Goal: Task Accomplishment & Management: Complete application form

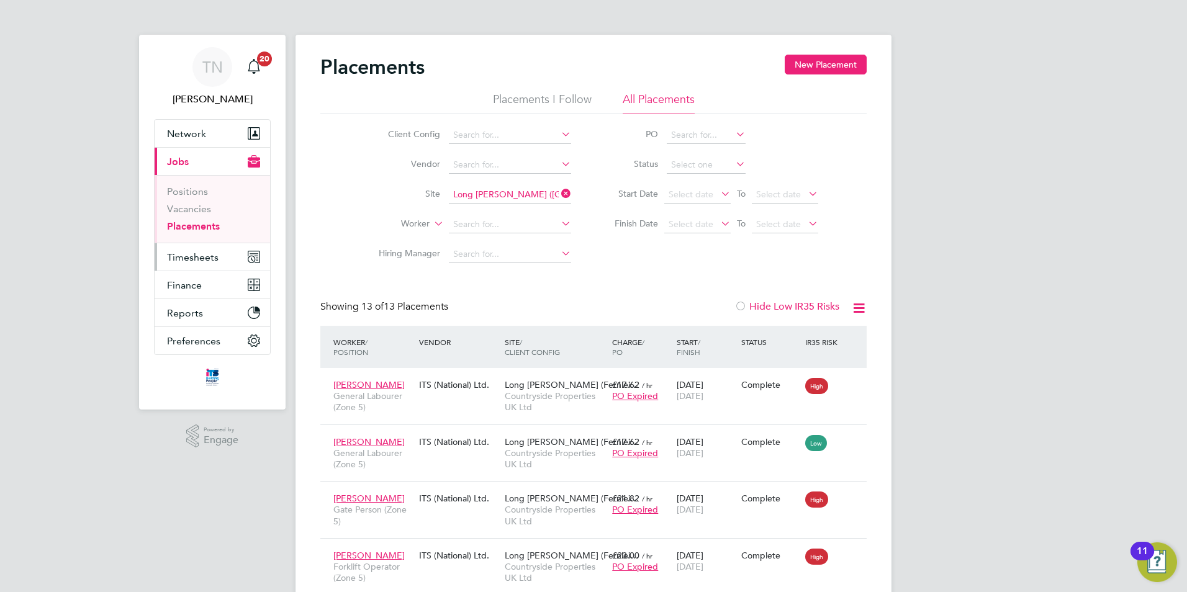
click at [201, 250] on button "Timesheets" at bounding box center [212, 256] width 115 height 27
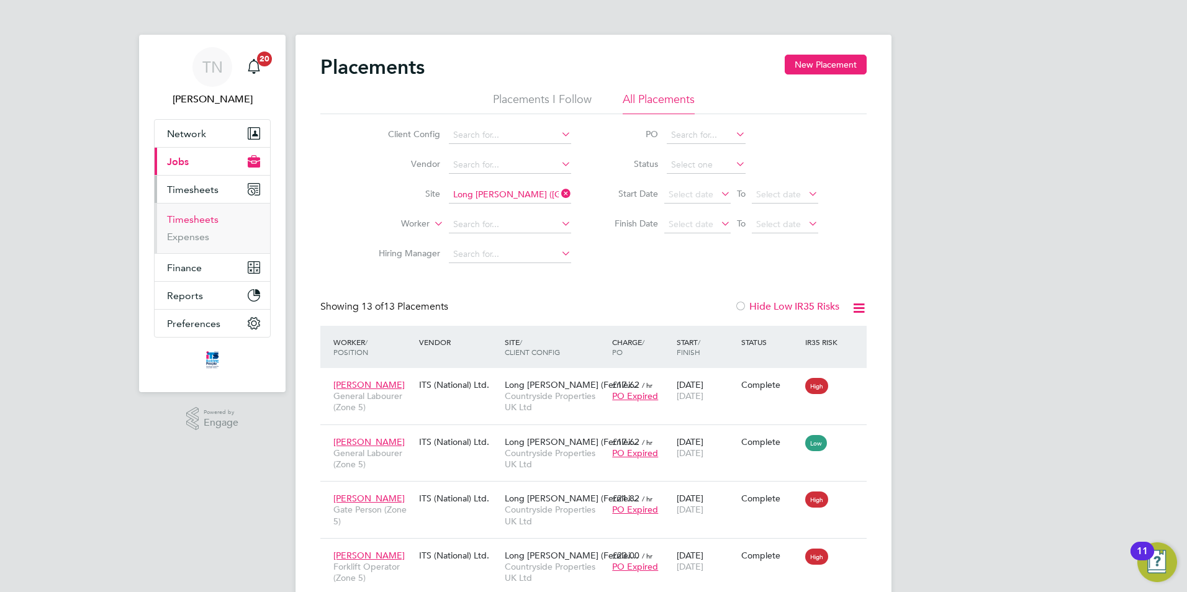
click at [199, 215] on link "Timesheets" at bounding box center [193, 220] width 52 height 12
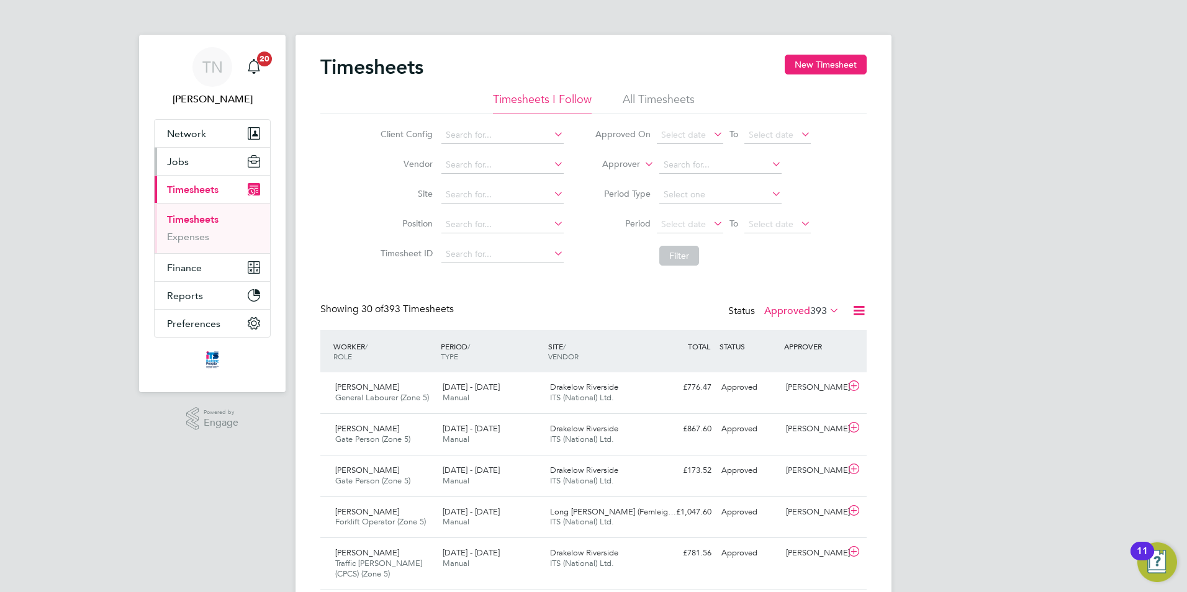
click at [219, 160] on button "Jobs" at bounding box center [212, 161] width 115 height 27
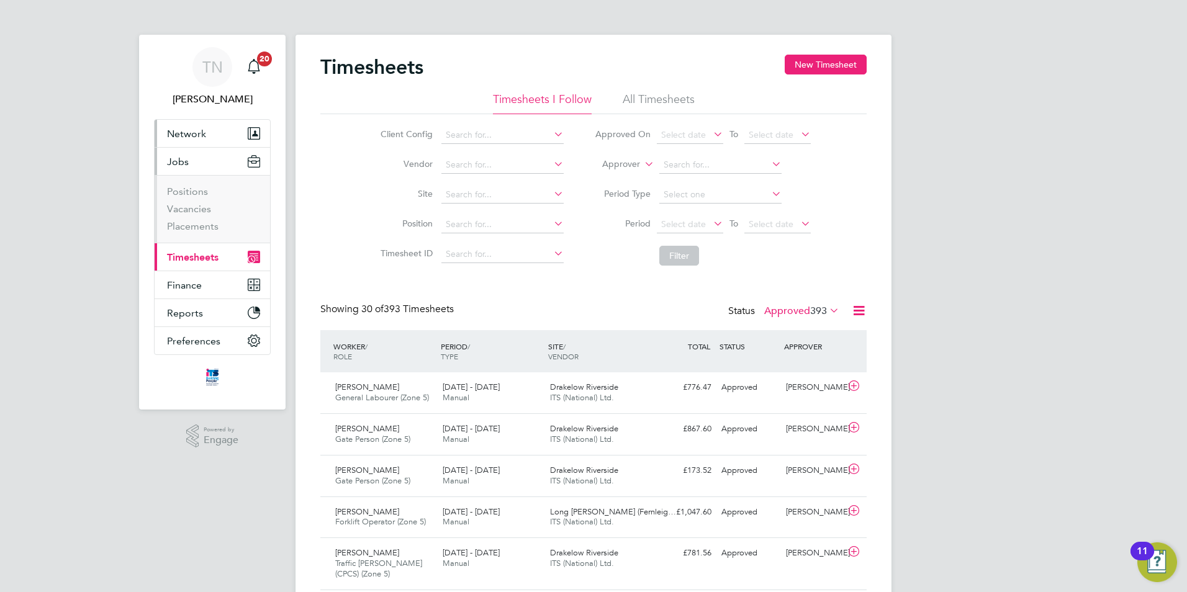
click at [201, 130] on span "Network" at bounding box center [186, 134] width 39 height 12
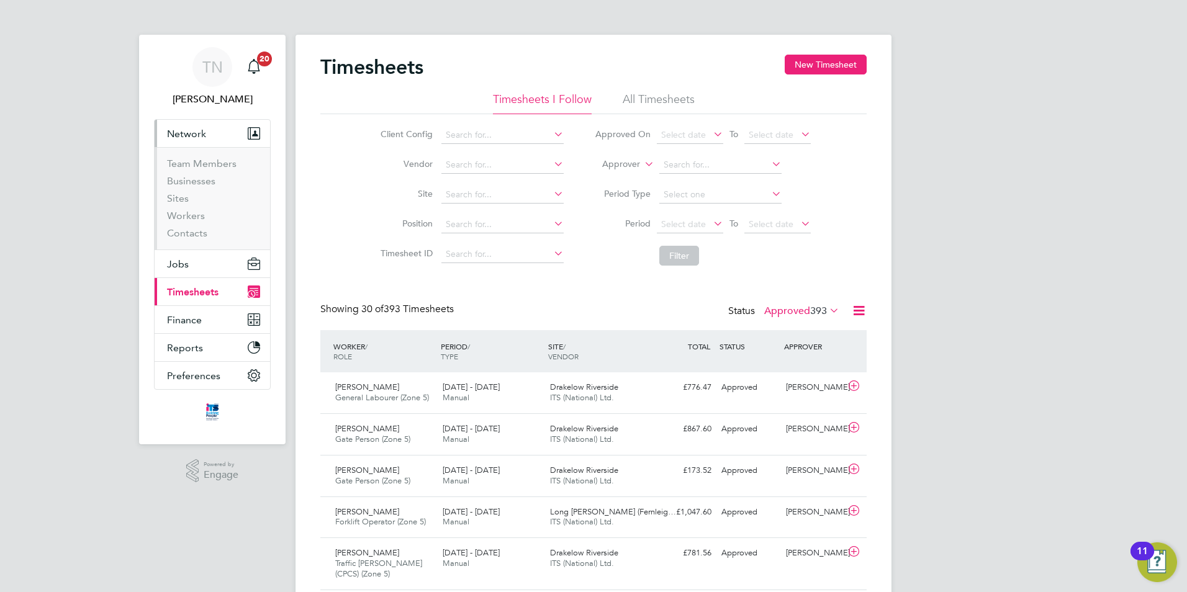
click at [201, 133] on span "Network" at bounding box center [186, 134] width 39 height 12
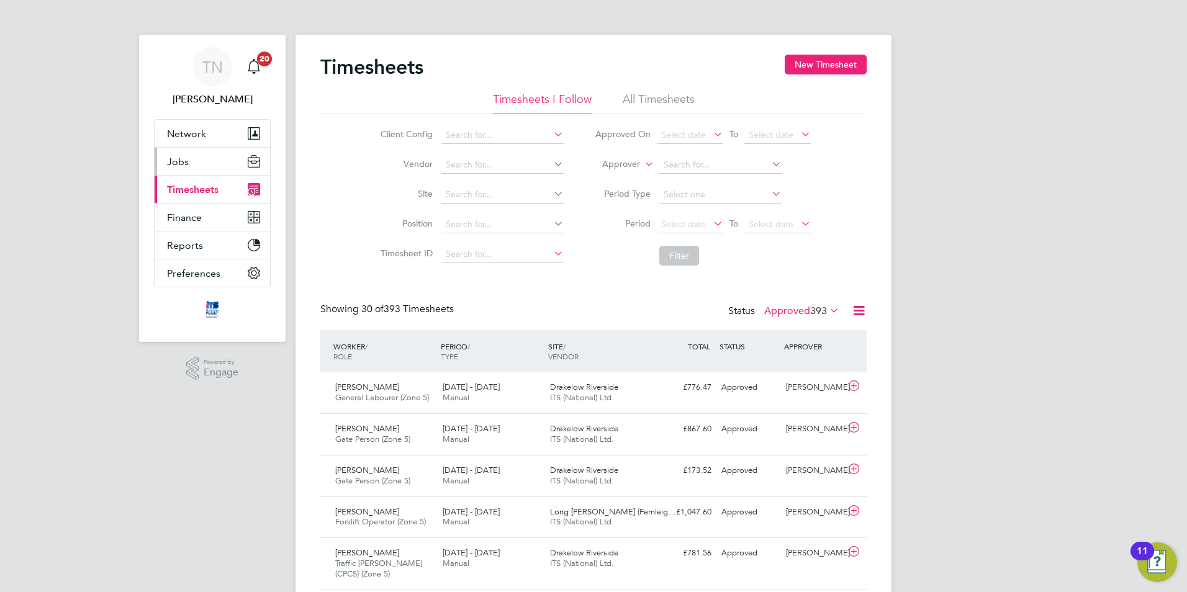
click at [194, 165] on button "Jobs" at bounding box center [212, 161] width 115 height 27
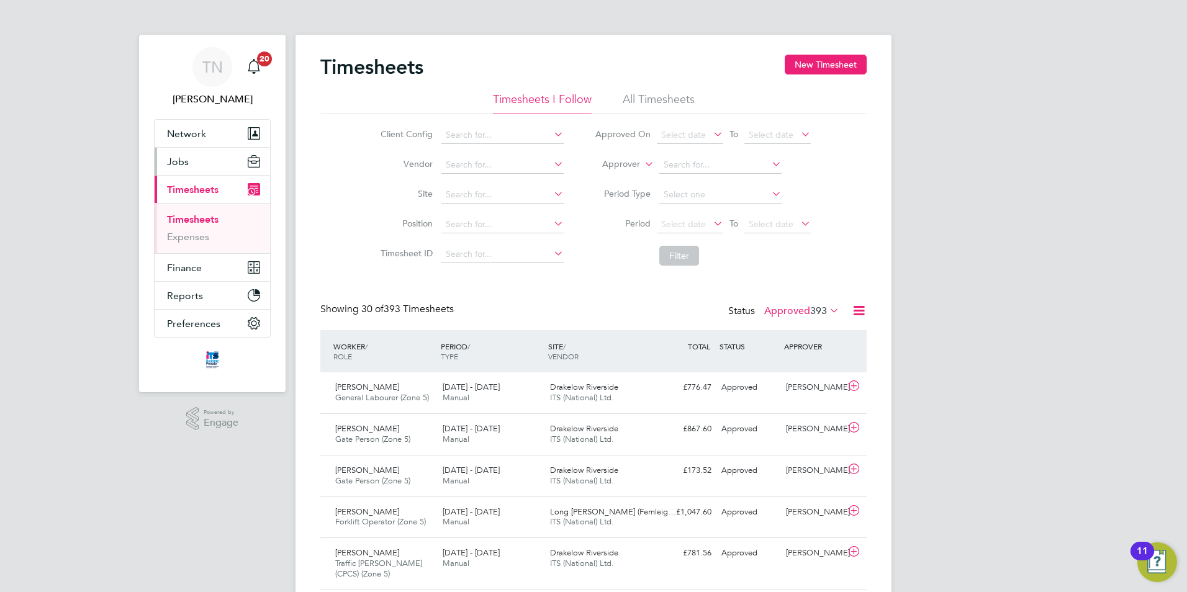
click at [209, 164] on button "Jobs" at bounding box center [212, 161] width 115 height 27
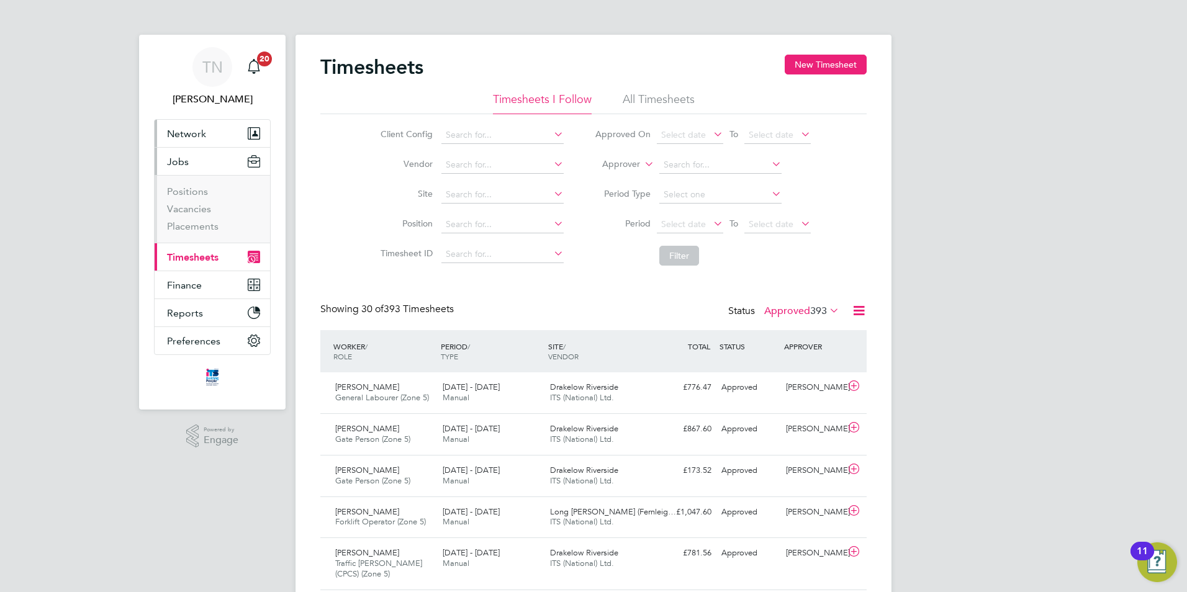
click at [206, 145] on button "Network" at bounding box center [212, 133] width 115 height 27
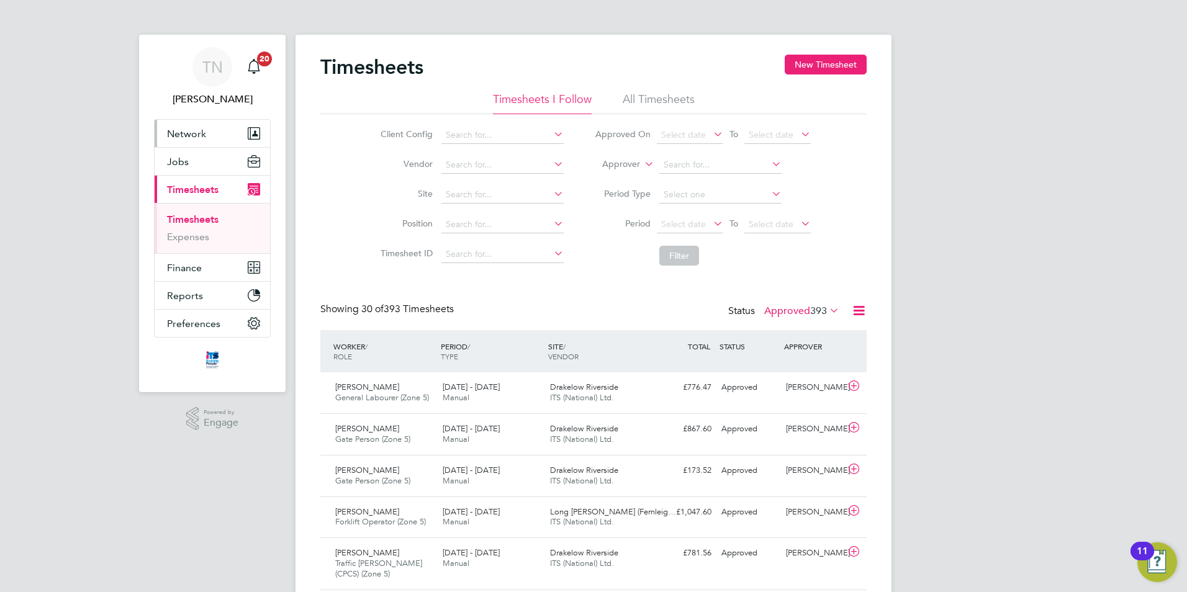
click at [199, 138] on span "Network" at bounding box center [186, 134] width 39 height 12
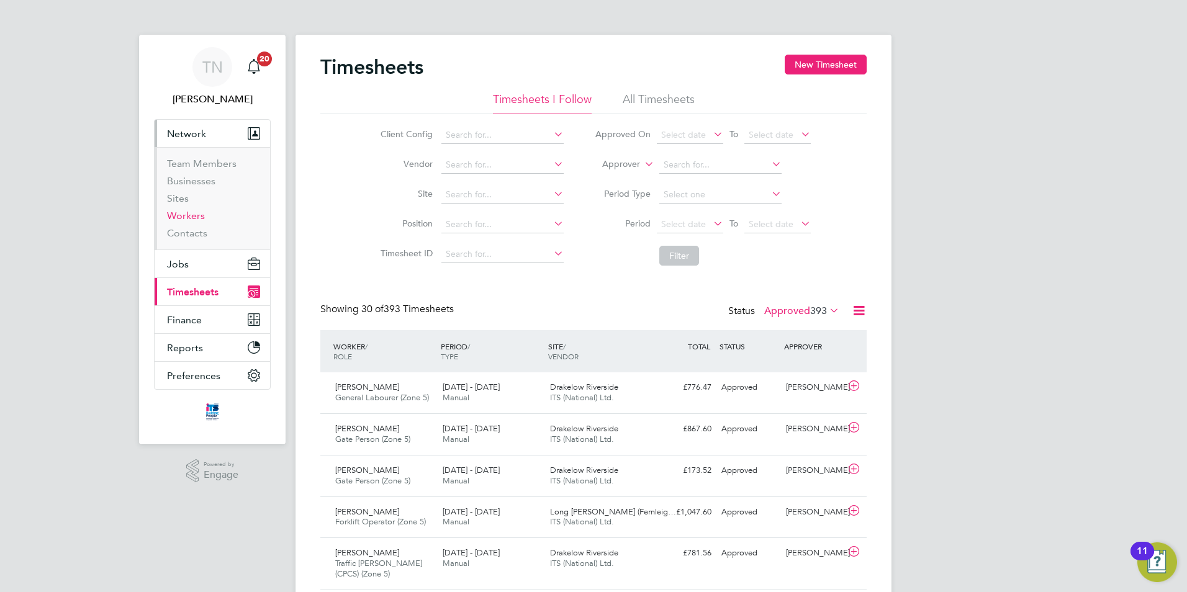
click at [190, 216] on link "Workers" at bounding box center [186, 216] width 38 height 12
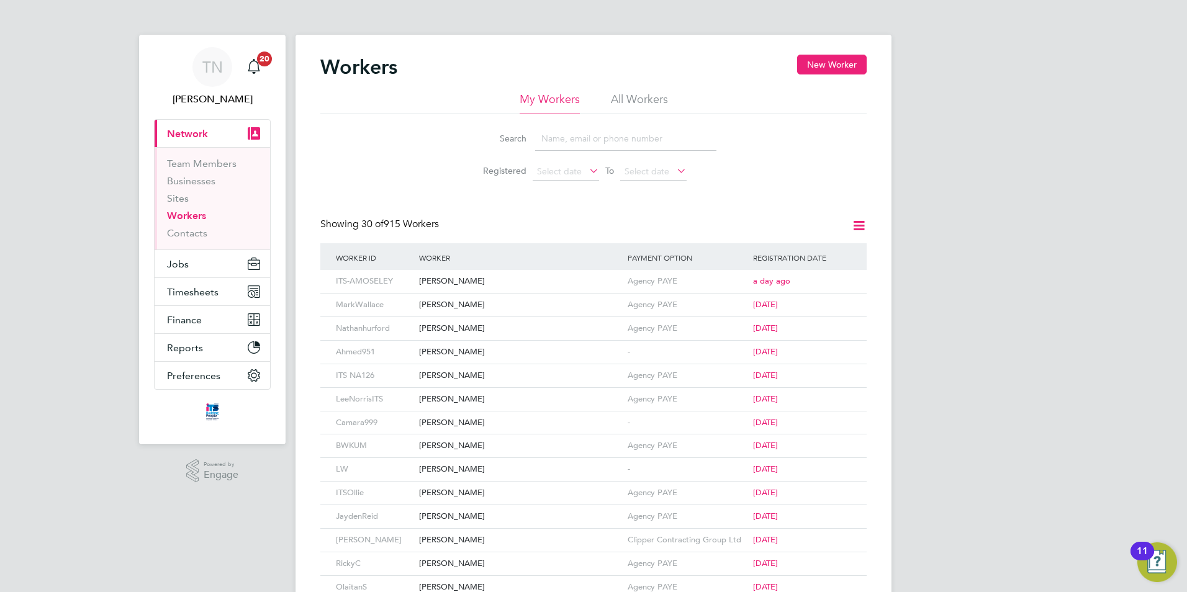
click at [196, 129] on span "Network" at bounding box center [187, 134] width 41 height 12
click at [821, 66] on button "New Worker" at bounding box center [832, 65] width 70 height 20
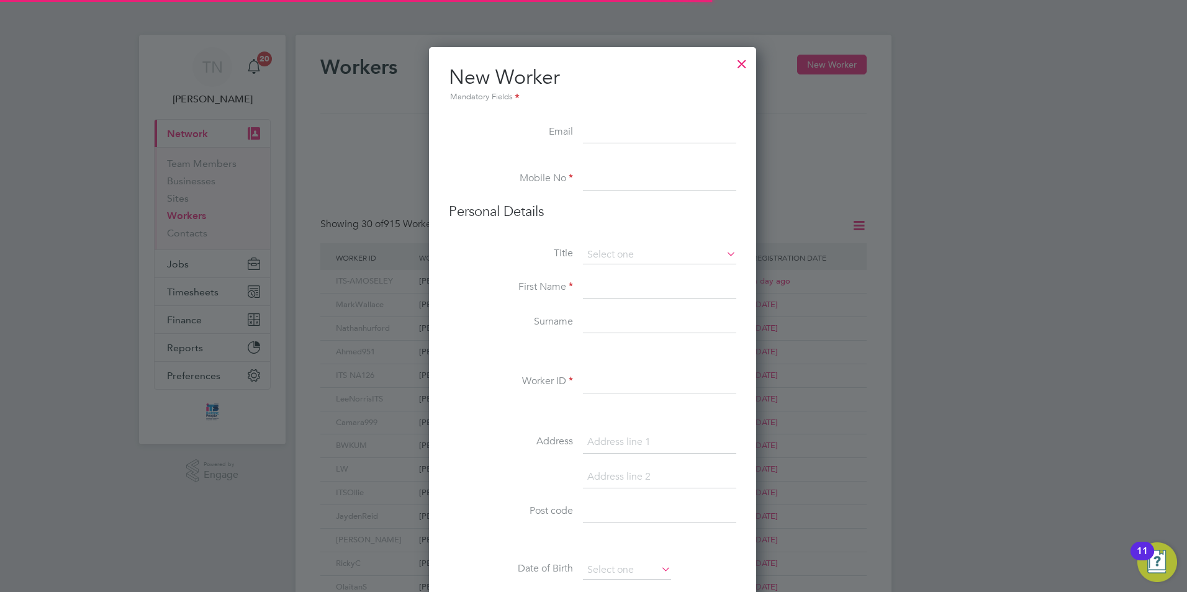
scroll to position [1057, 329]
click at [628, 138] on input at bounding box center [659, 133] width 153 height 22
paste input "[EMAIL_ADDRESS][DOMAIN_NAME]"
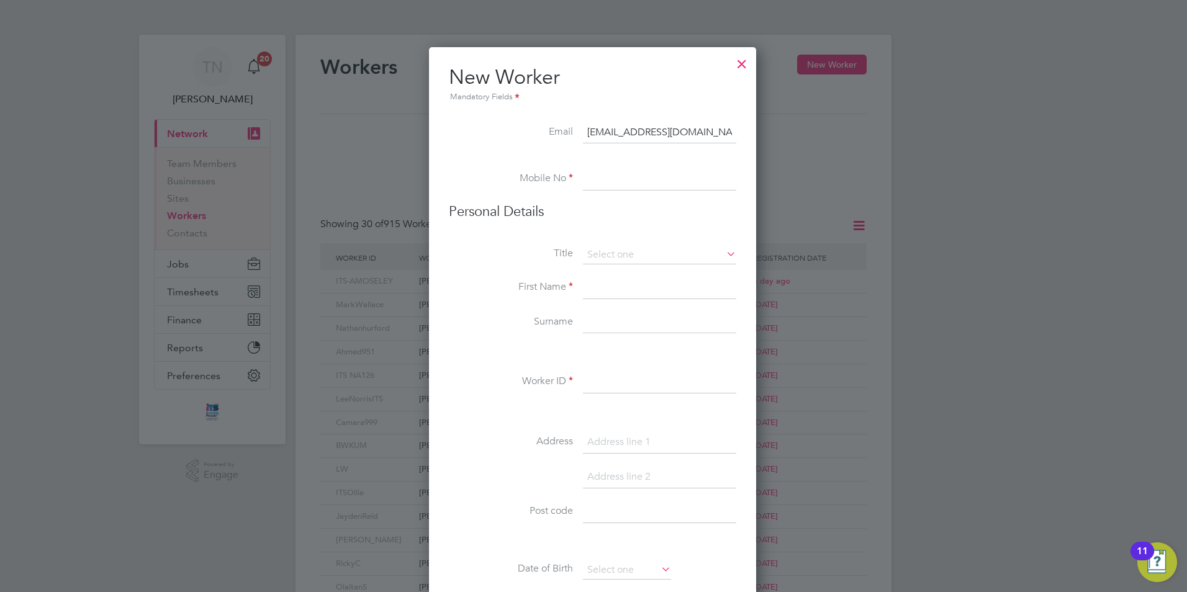
scroll to position [0, 1]
type input "[EMAIL_ADDRESS][DOMAIN_NAME]"
click at [615, 177] on input at bounding box center [659, 179] width 153 height 22
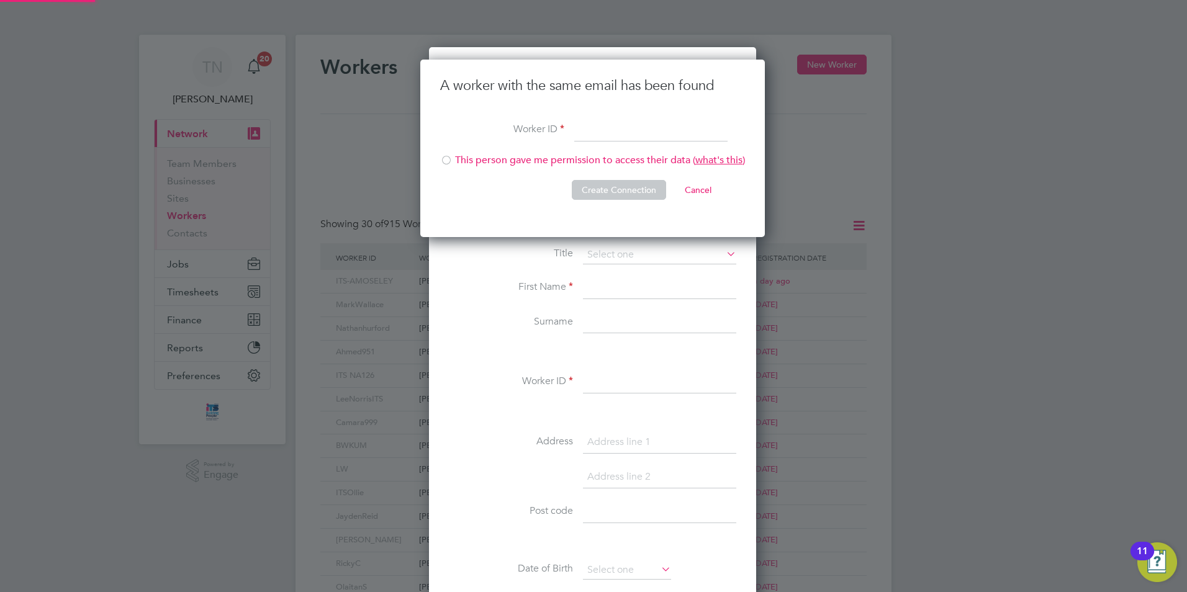
scroll to position [178, 346]
click at [696, 195] on button "Cancel" at bounding box center [698, 190] width 47 height 20
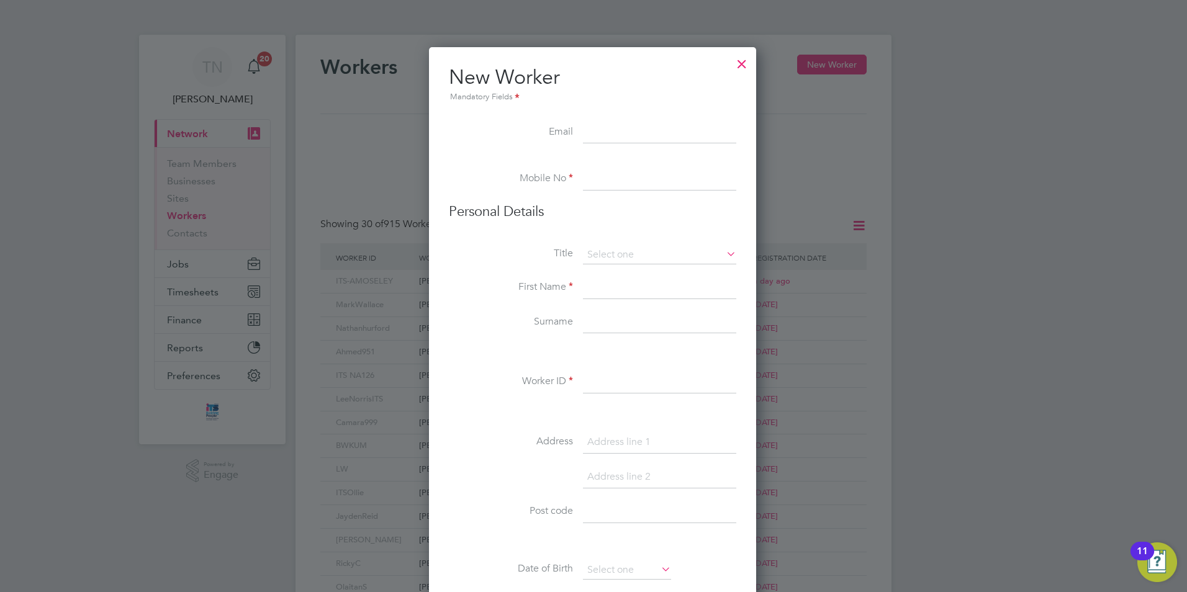
click at [646, 181] on input at bounding box center [659, 179] width 153 height 22
click at [621, 122] on input at bounding box center [659, 133] width 153 height 22
paste input "[EMAIL_ADDRESS][DOMAIN_NAME]"
type input "[EMAIL_ADDRESS][DOMAIN_NAME]"
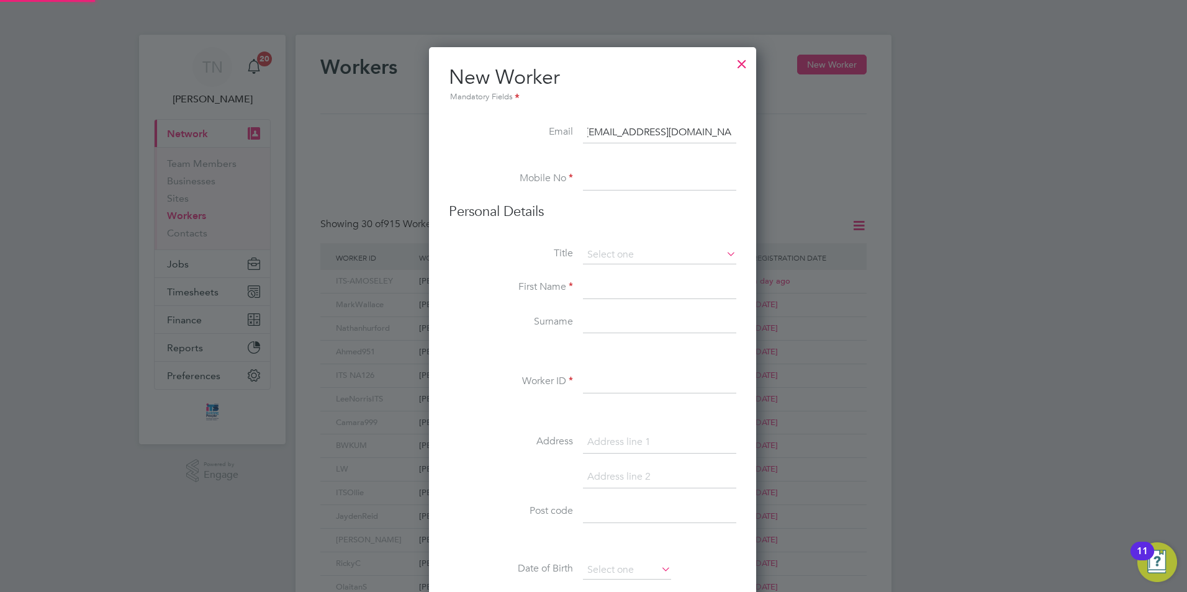
click at [615, 166] on li at bounding box center [592, 162] width 287 height 12
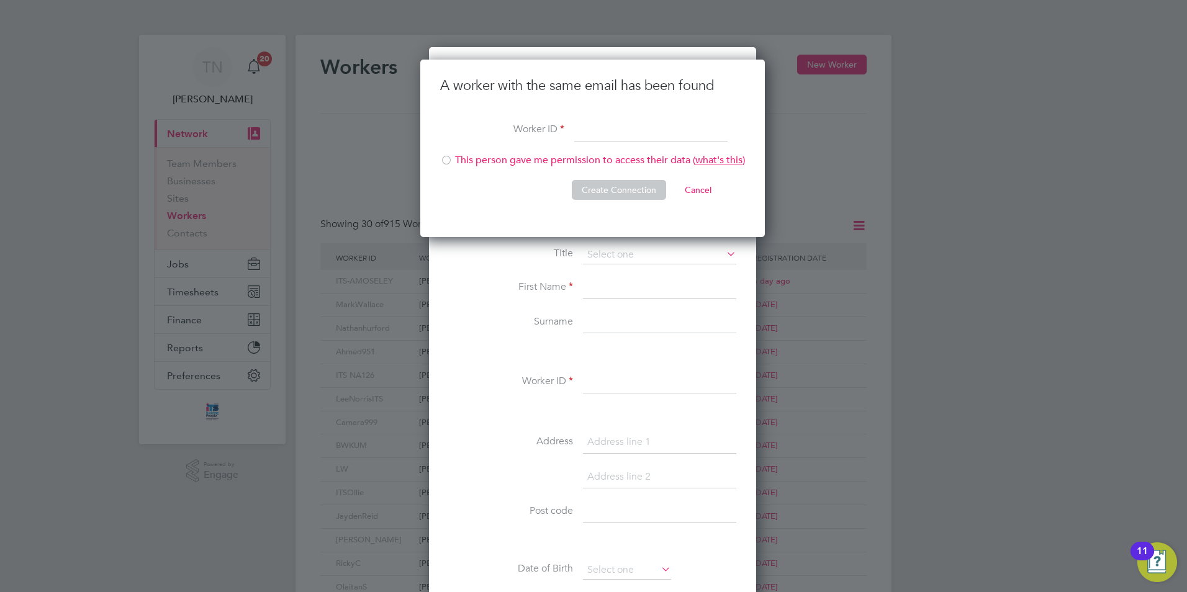
click at [609, 139] on input at bounding box center [650, 131] width 153 height 22
click at [565, 142] on li "Worker ID" at bounding box center [592, 137] width 305 height 35
click at [598, 133] on input at bounding box center [650, 131] width 153 height 22
click at [518, 273] on li "Title" at bounding box center [592, 261] width 287 height 31
click at [693, 197] on button "Cancel" at bounding box center [698, 190] width 47 height 20
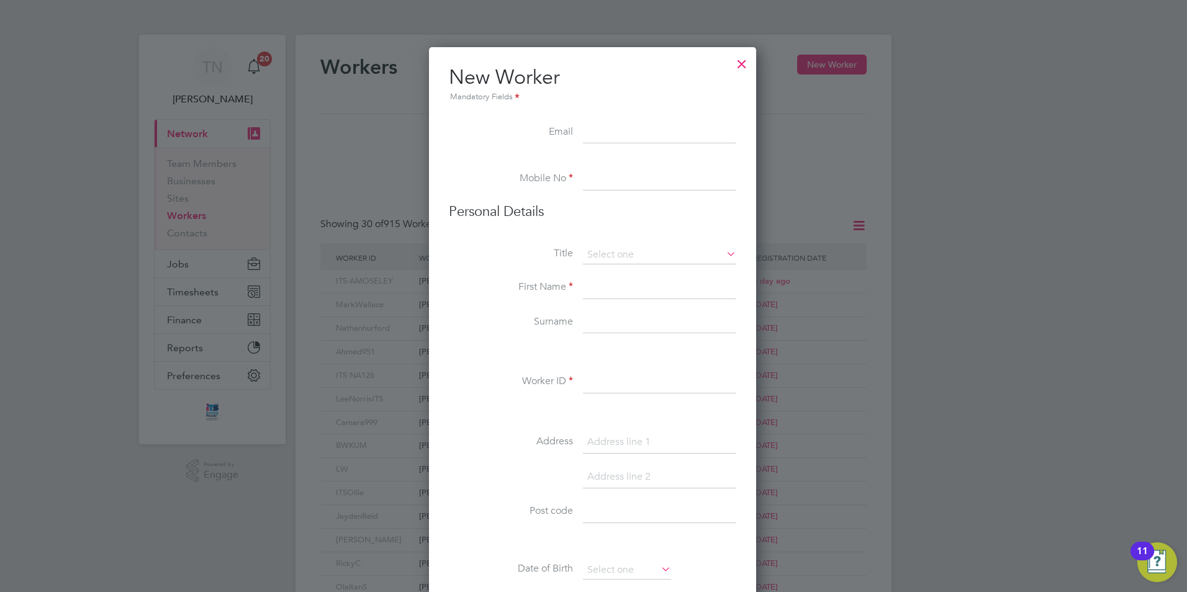
click at [741, 65] on div at bounding box center [742, 61] width 22 height 22
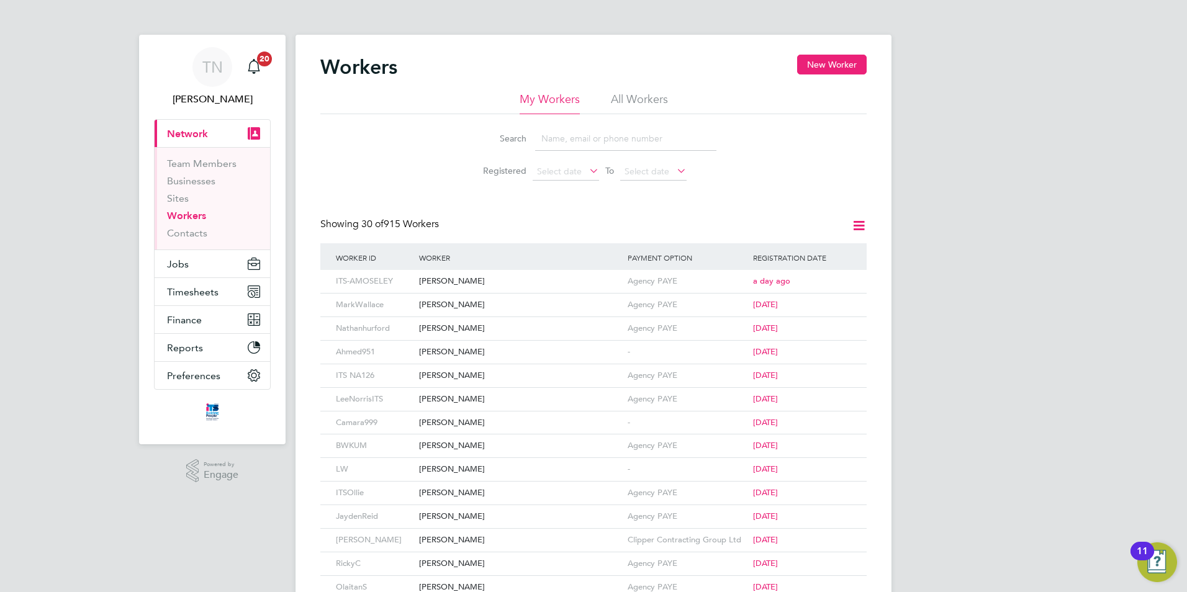
click at [587, 138] on input at bounding box center [625, 139] width 181 height 24
paste input "[EMAIL_ADDRESS][DOMAIN_NAME]"
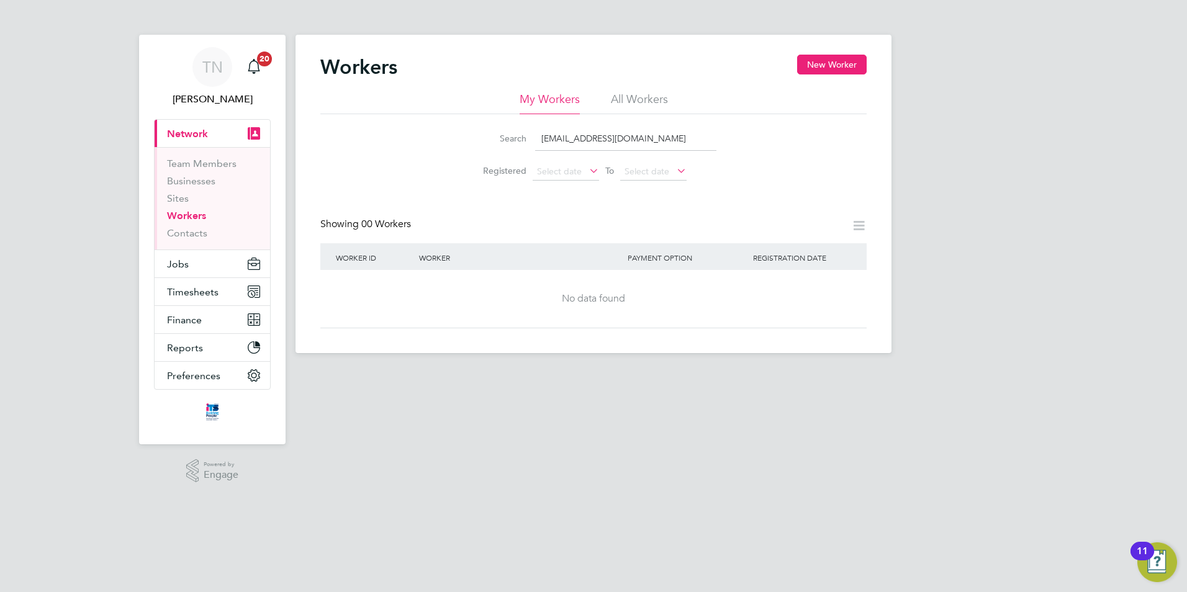
type input "[EMAIL_ADDRESS][DOMAIN_NAME]"
click at [640, 266] on div "Payment Option" at bounding box center [687, 257] width 125 height 29
drag, startPoint x: 590, startPoint y: 237, endPoint x: 577, endPoint y: 181, distance: 57.2
click at [589, 237] on div "Showing 00 Workers" at bounding box center [593, 230] width 546 height 25
drag, startPoint x: 680, startPoint y: 140, endPoint x: 503, endPoint y: 157, distance: 178.4
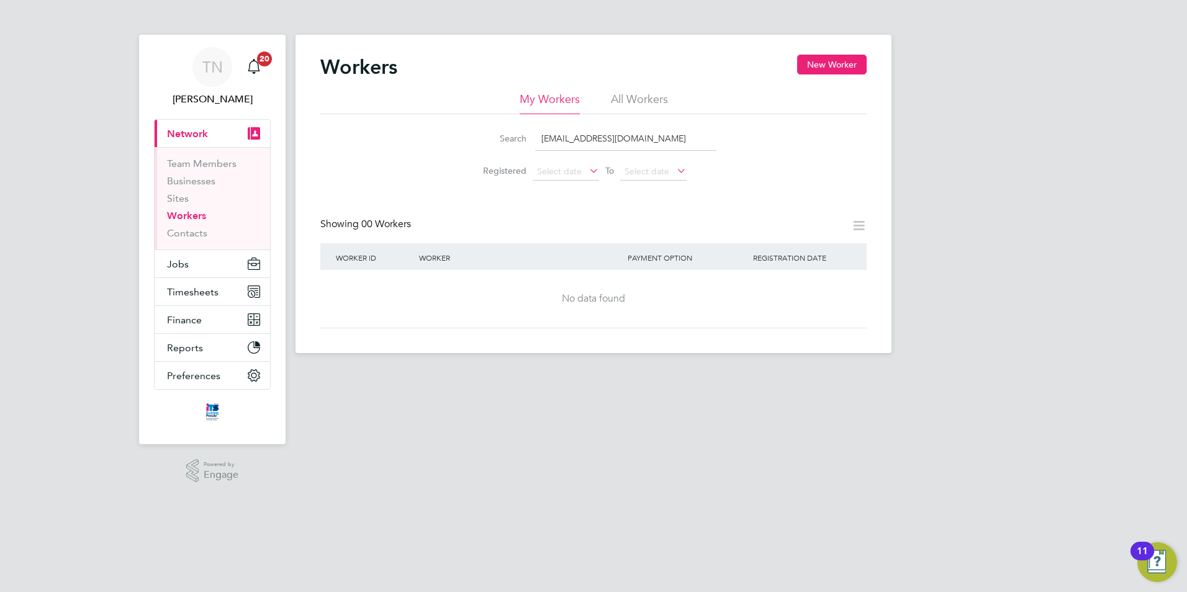
click at [510, 157] on ul "Search [EMAIL_ADDRESS][DOMAIN_NAME] Registered Select date To Select date" at bounding box center [593, 153] width 277 height 66
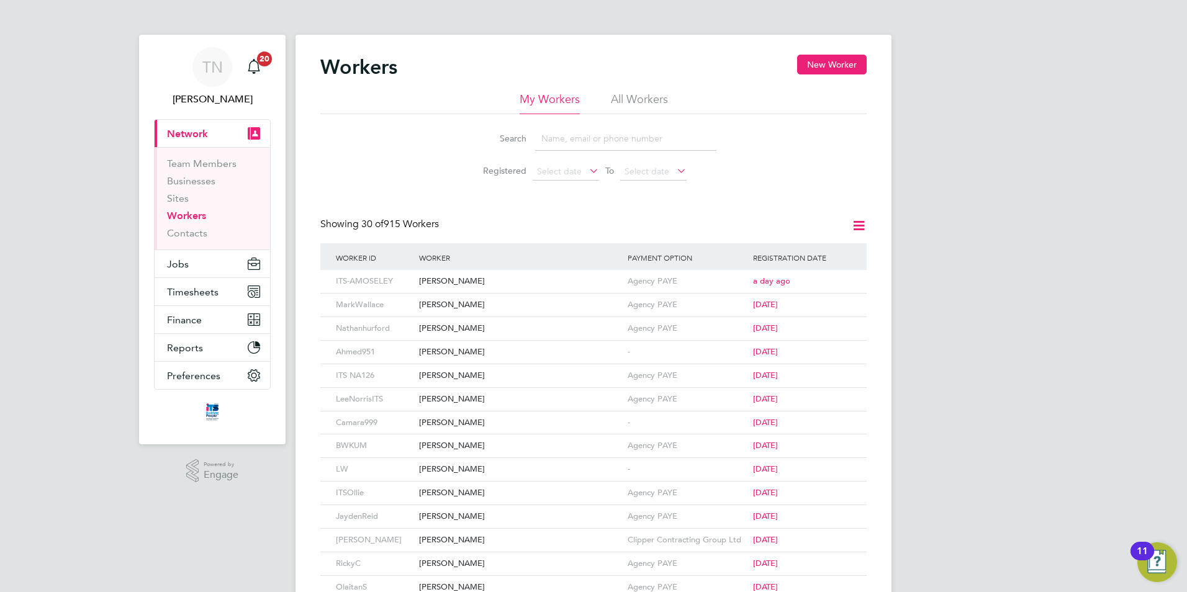
click at [652, 99] on li "All Workers" at bounding box center [639, 103] width 57 height 22
click at [616, 142] on input at bounding box center [625, 139] width 181 height 24
paste input "[EMAIL_ADDRESS][DOMAIN_NAME]"
type input "[EMAIL_ADDRESS][DOMAIN_NAME]"
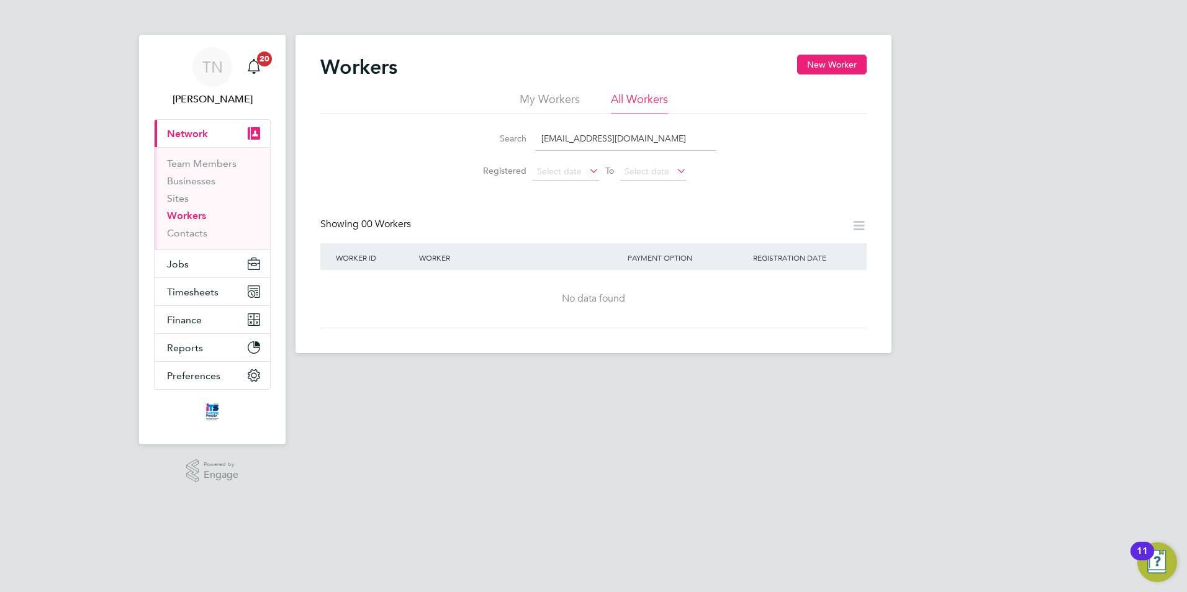
drag, startPoint x: 687, startPoint y: 137, endPoint x: 287, endPoint y: 163, distance: 400.7
click at [287, 163] on div "TN [PERSON_NAME] Notifications 20 Applications: Current page: Network Team Memb…" at bounding box center [593, 186] width 1187 height 373
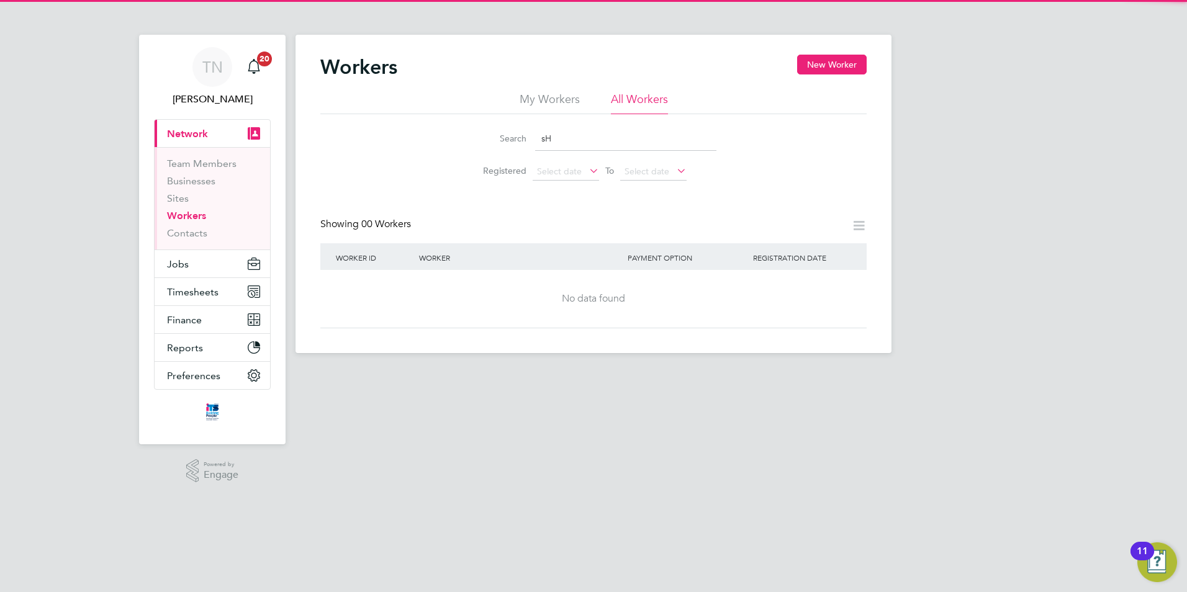
type input "s"
type input "Sgrantham"
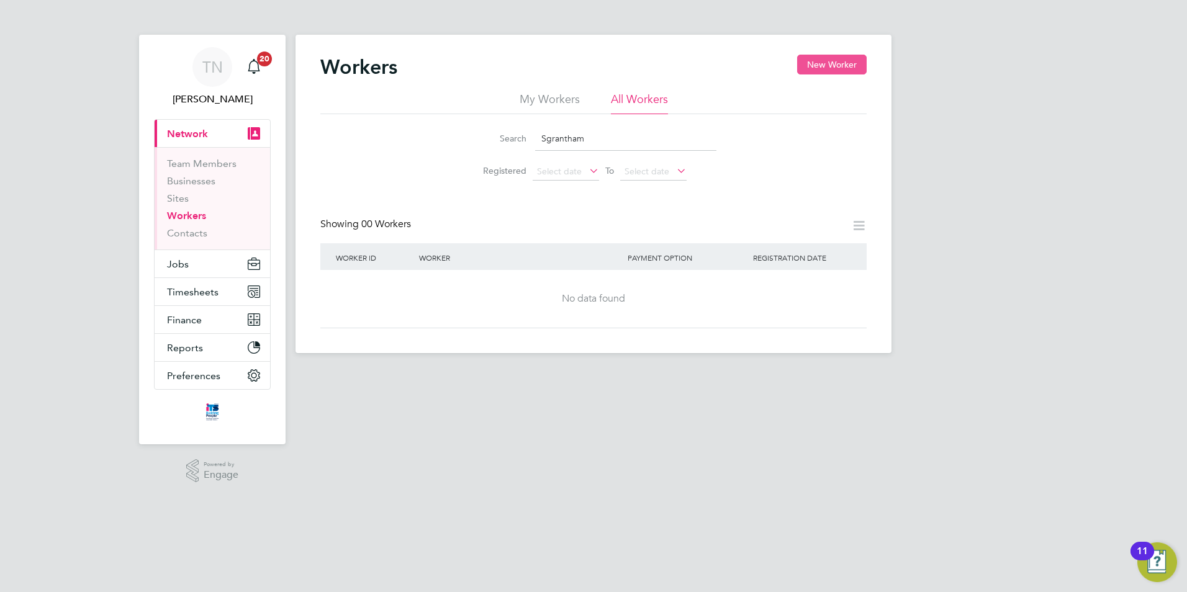
click at [839, 64] on button "New Worker" at bounding box center [832, 65] width 70 height 20
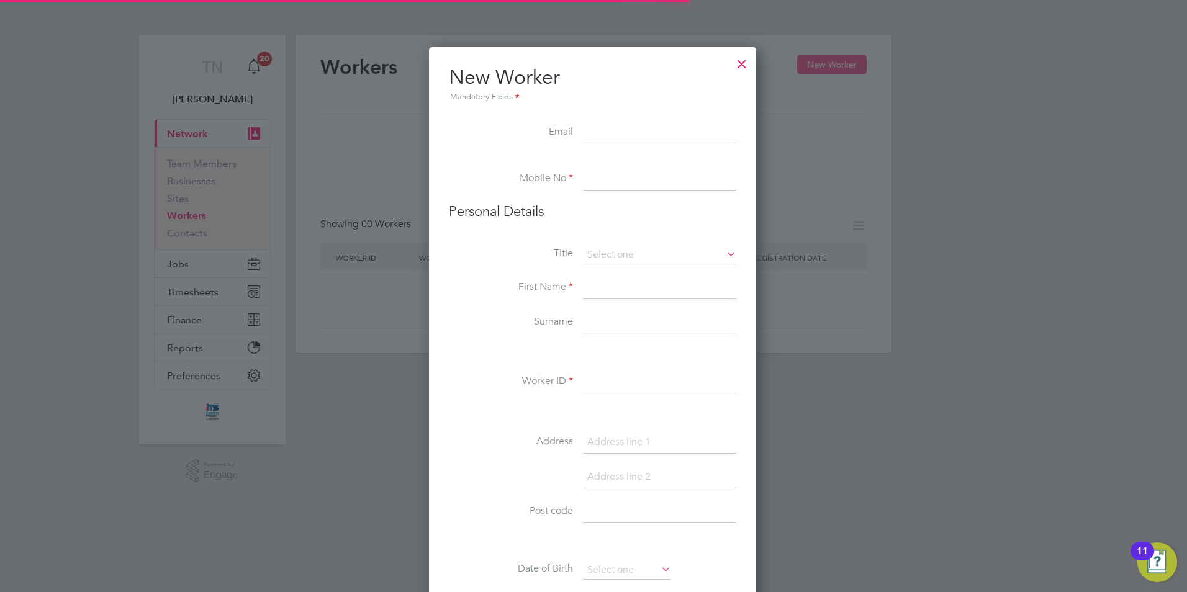
scroll to position [1057, 329]
paste input "[EMAIL_ADDRESS][DOMAIN_NAME]"
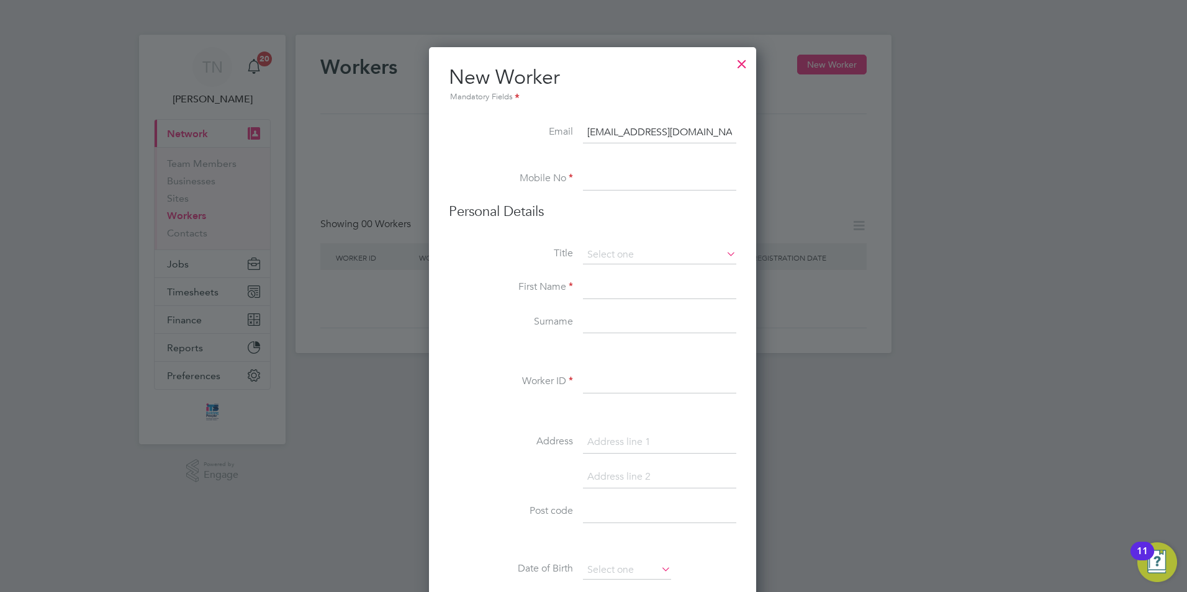
paste input "[EMAIL_ADDRESS][DOMAIN_NAME]"
type input "Shanegrantham1986@[EMAIL_ADDRESS][DOMAIN_NAME]"
click at [603, 175] on input at bounding box center [659, 179] width 153 height 22
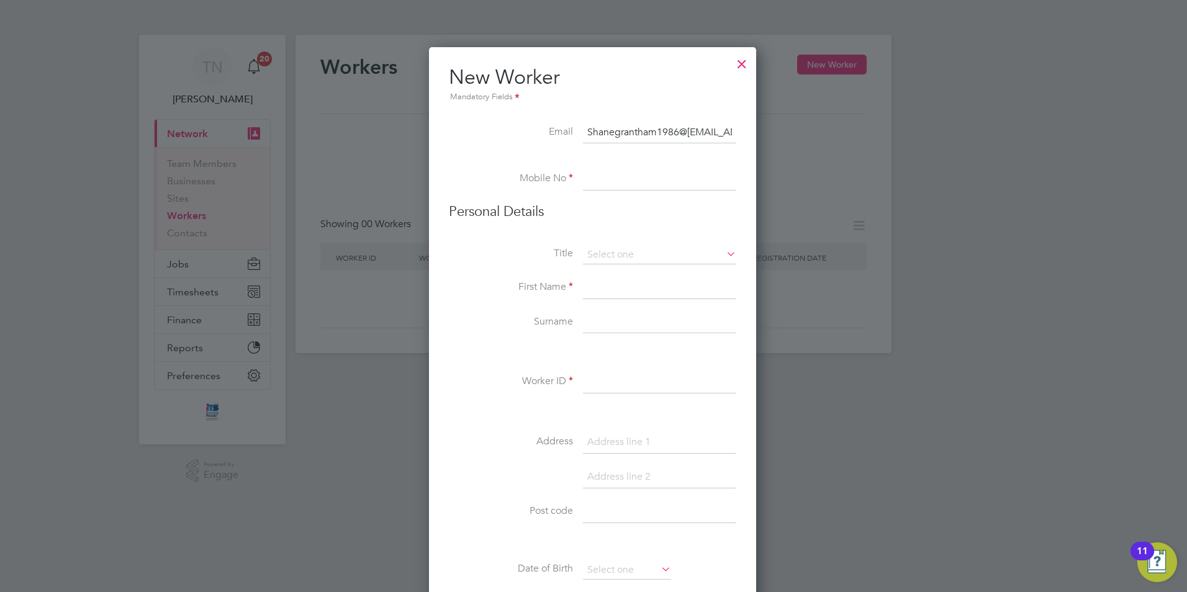
click at [590, 174] on input at bounding box center [659, 179] width 153 height 22
click at [652, 183] on input at bounding box center [659, 179] width 153 height 22
paste input "07309766574"
type input "07309766574"
click at [602, 256] on input at bounding box center [659, 255] width 153 height 19
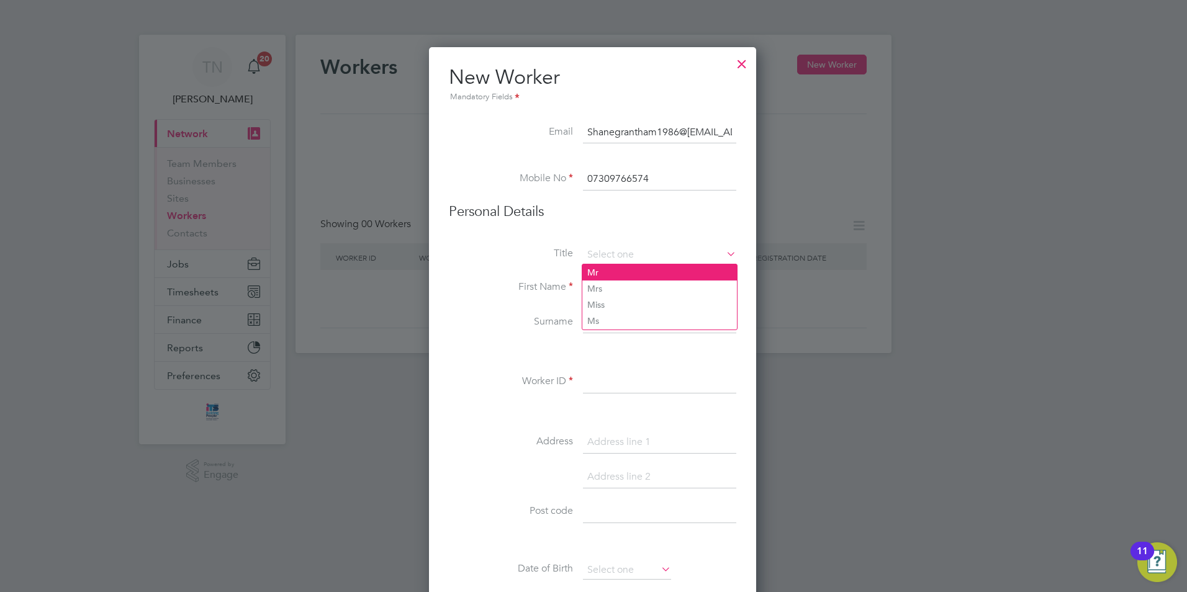
click at [628, 271] on li "Mr" at bounding box center [659, 272] width 155 height 16
type input "Mr"
click at [617, 285] on input at bounding box center [659, 288] width 153 height 22
type input "s"
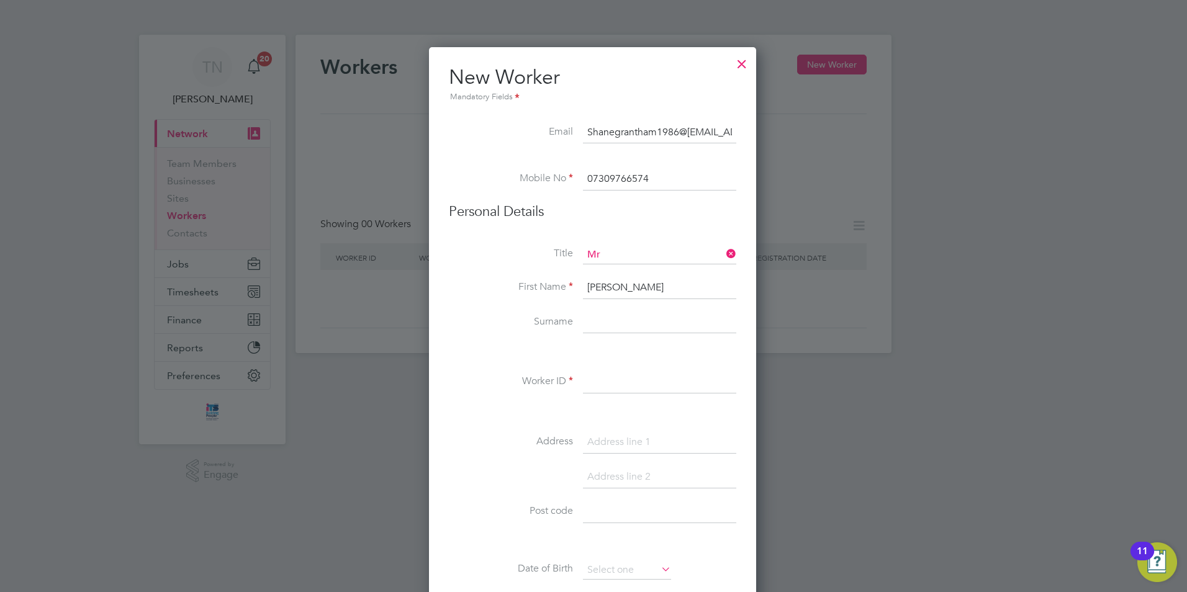
type input "[PERSON_NAME]"
click at [631, 325] on input at bounding box center [659, 323] width 153 height 22
paste input "[PERSON_NAME]"
type input "[PERSON_NAME]"
click at [600, 369] on div "Title Mr First Name [PERSON_NAME] Surname [PERSON_NAME] Worker ID Address Post …" at bounding box center [592, 471] width 287 height 451
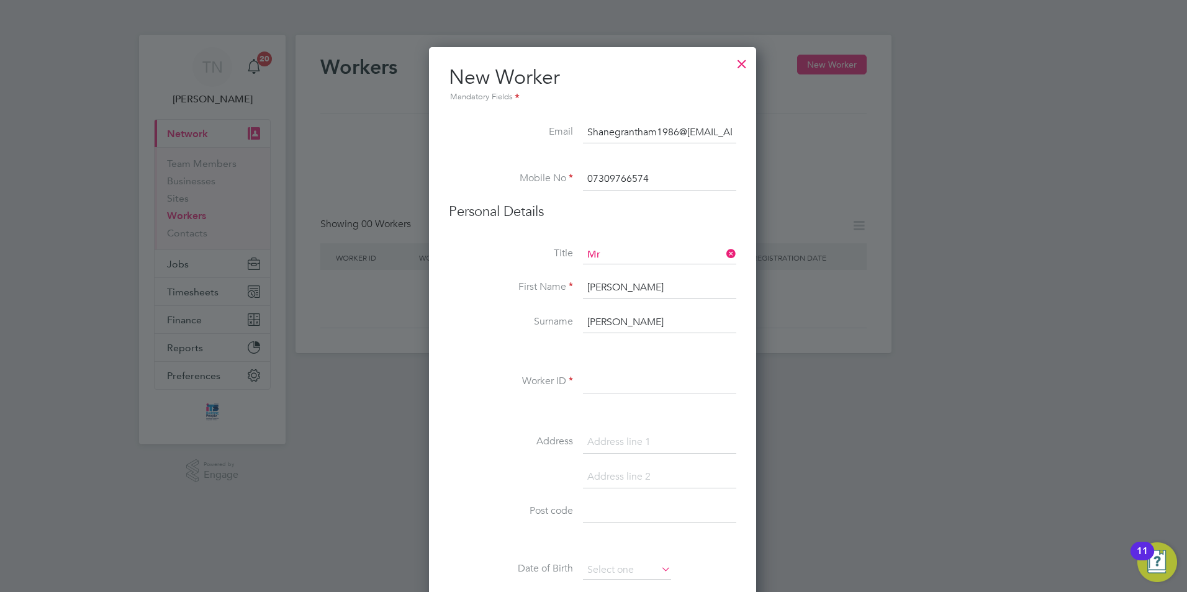
click at [608, 381] on input at bounding box center [659, 382] width 153 height 22
drag, startPoint x: 548, startPoint y: 405, endPoint x: 541, endPoint y: 405, distance: 6.8
click at [547, 405] on li "Worker ID" at bounding box center [592, 388] width 287 height 35
click at [621, 368] on div "Title Mr First Name [PERSON_NAME] Surname [PERSON_NAME] Worker ID Address Post …" at bounding box center [592, 471] width 287 height 451
click at [618, 381] on input at bounding box center [659, 382] width 153 height 22
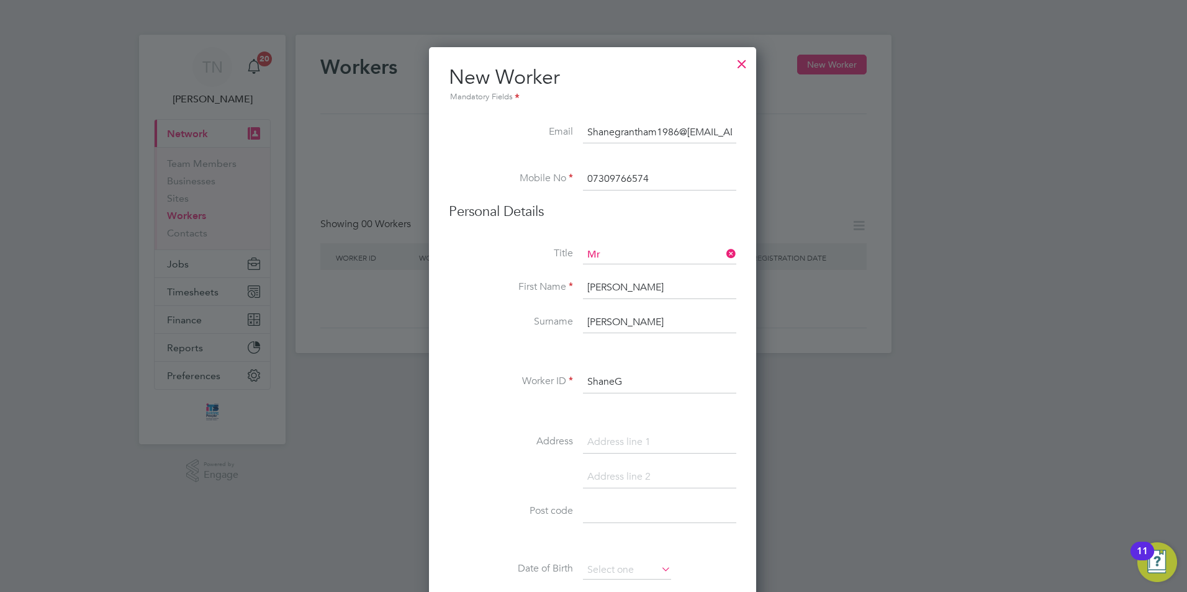
type input "ShaneG"
click at [661, 446] on input at bounding box center [659, 442] width 153 height 22
click at [607, 447] on input at bounding box center [659, 442] width 153 height 22
paste input "[STREET_ADDRESS]"
type input "[STREET_ADDRESS]"
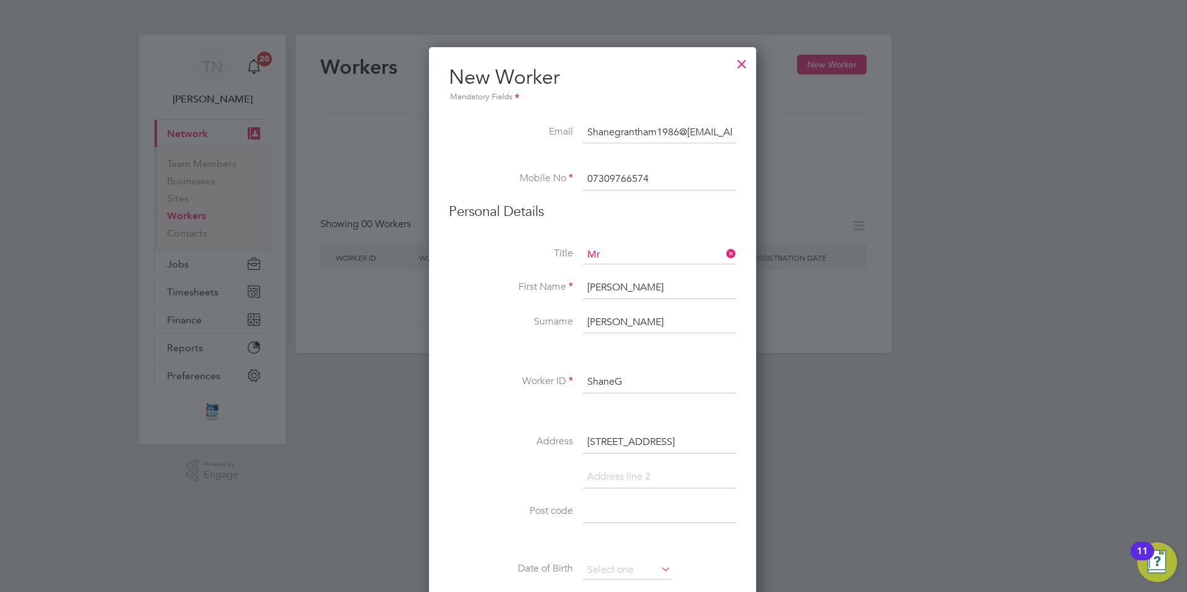
click at [624, 511] on input at bounding box center [659, 512] width 153 height 22
click at [628, 474] on input at bounding box center [659, 477] width 153 height 22
click at [585, 519] on input at bounding box center [659, 512] width 153 height 22
paste input "B61 8BL"
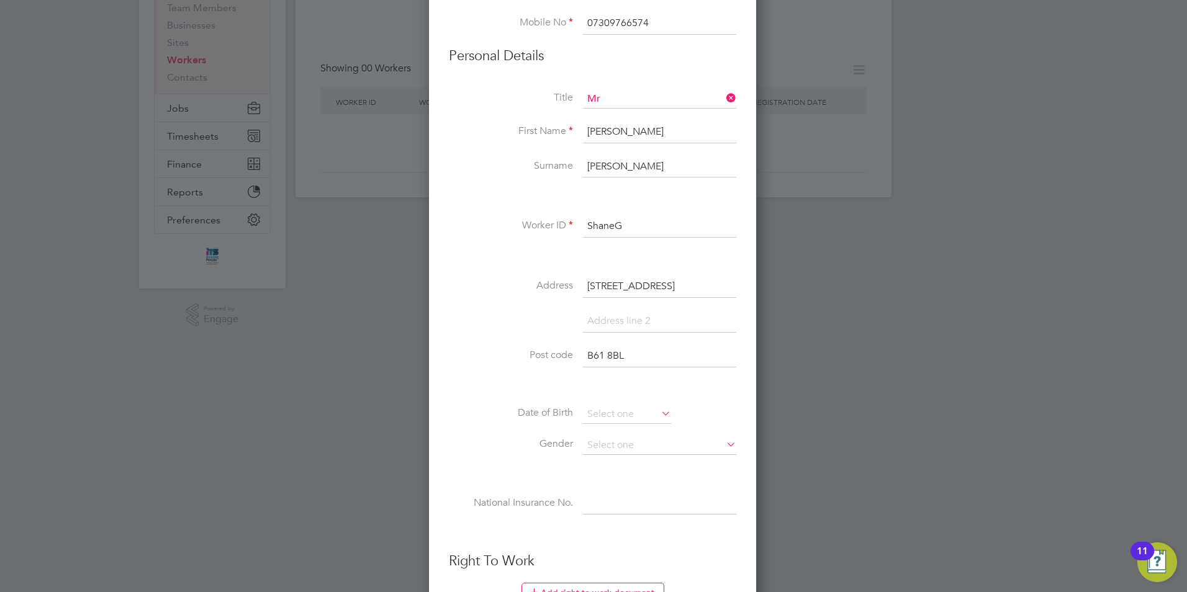
scroll to position [310, 0]
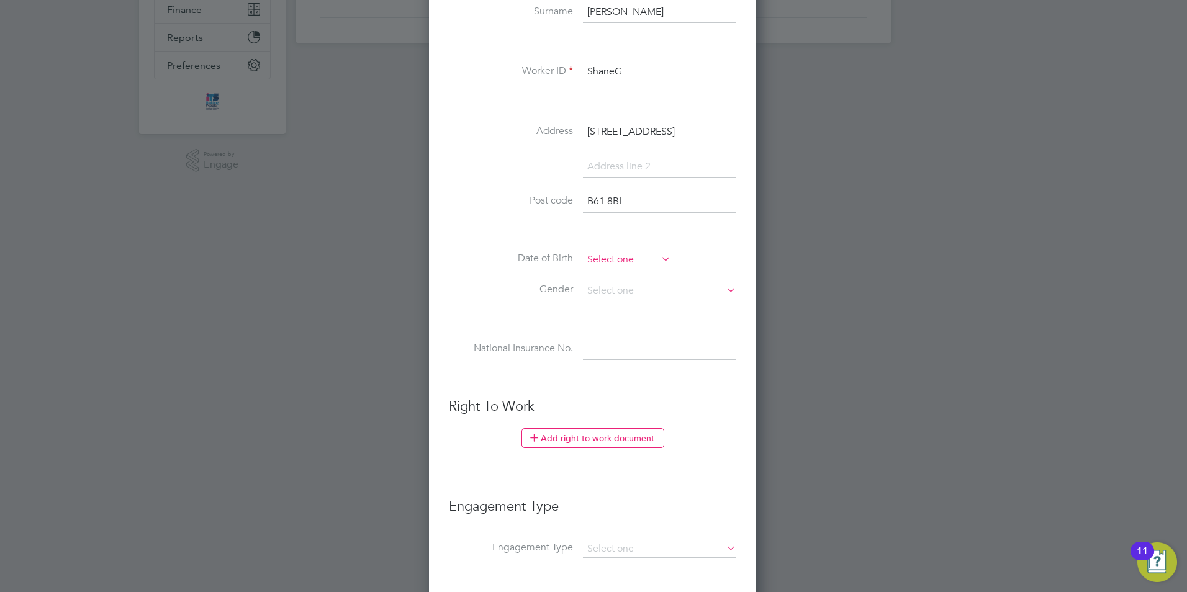
type input "B61 8BL"
click at [618, 260] on input at bounding box center [627, 260] width 88 height 19
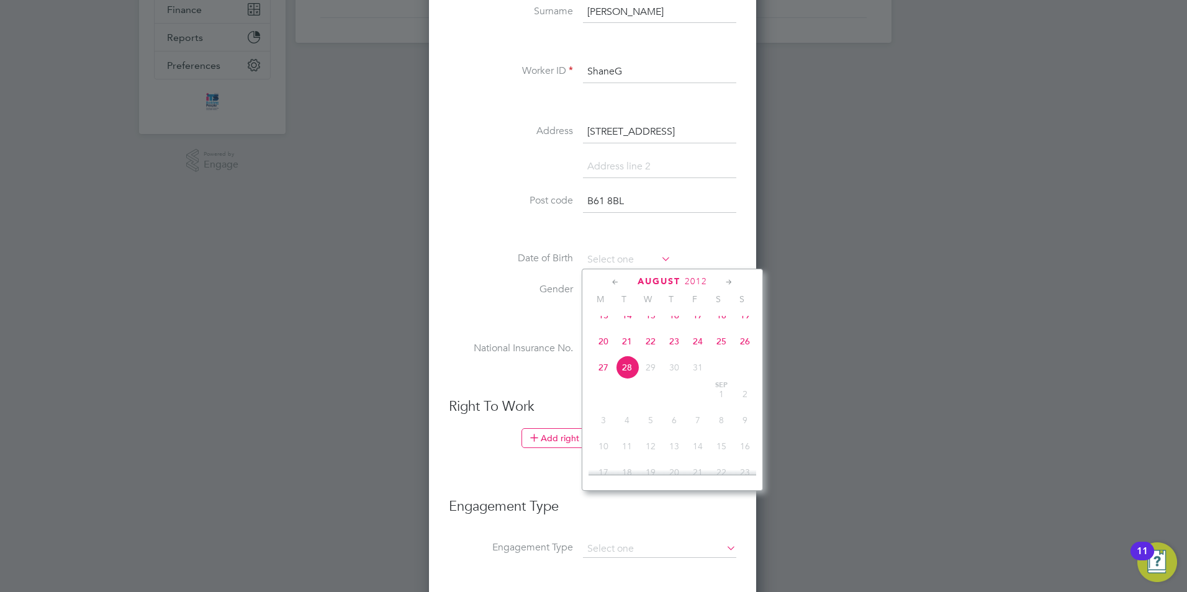
click at [644, 279] on span "August" at bounding box center [659, 281] width 43 height 11
click at [611, 283] on icon at bounding box center [616, 283] width 12 height 14
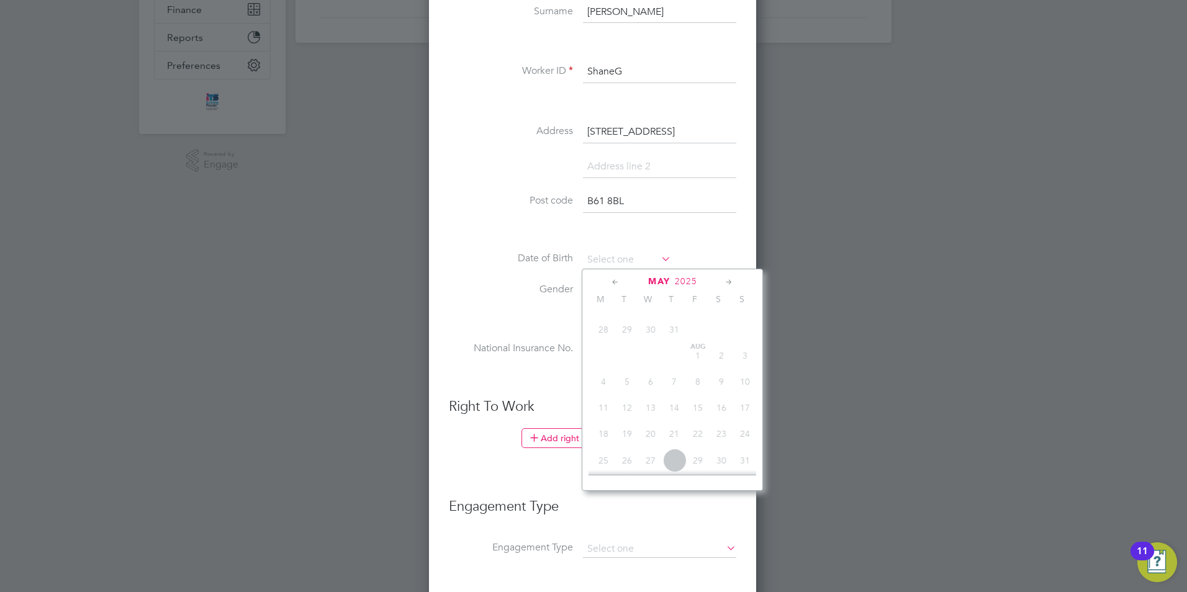
drag, startPoint x: 611, startPoint y: 283, endPoint x: 618, endPoint y: 286, distance: 7.5
click at [616, 286] on icon at bounding box center [616, 283] width 12 height 14
drag, startPoint x: 659, startPoint y: 351, endPoint x: 679, endPoint y: 392, distance: 45.3
click at [679, 392] on div "[DATE] 2 3 4 5 6 7 8 9 10 11 12 13 14 15 16 17 18 19 20 21 22 23 24 25 26 27 28…" at bounding box center [680, 395] width 183 height 159
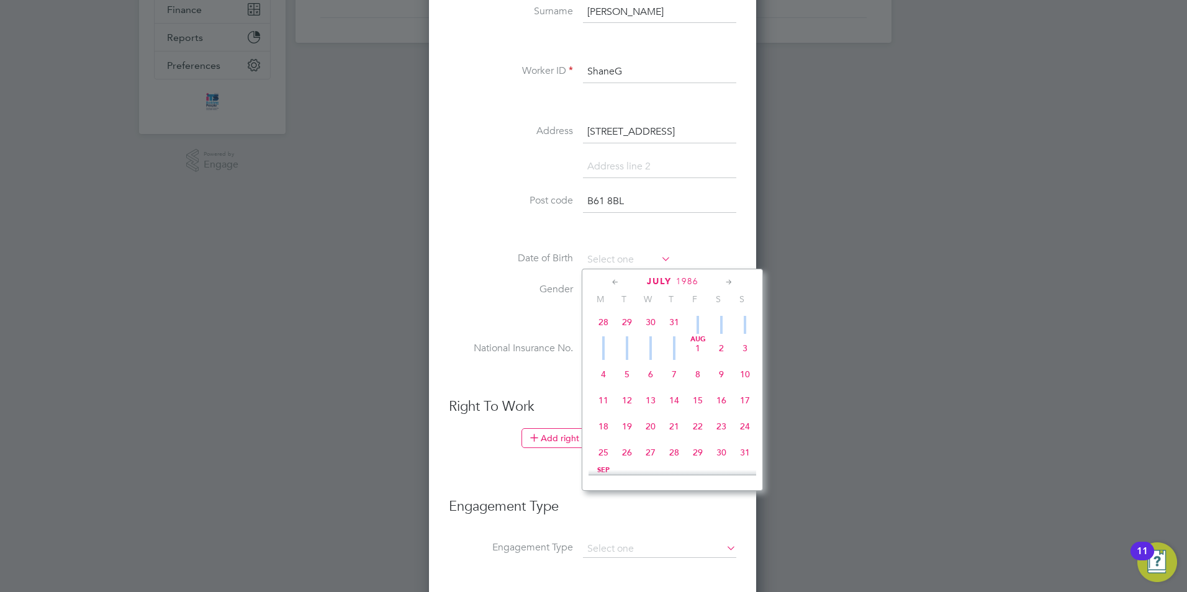
scroll to position [562, 0]
click at [647, 458] on span "30" at bounding box center [651, 447] width 24 height 24
type input "[DATE]"
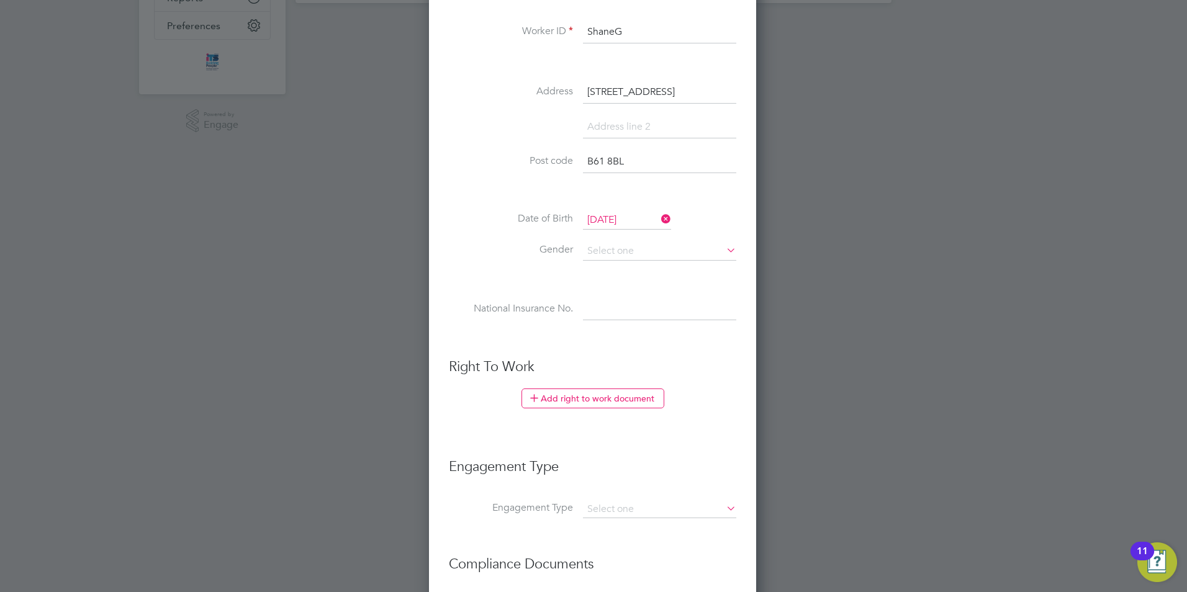
scroll to position [372, 0]
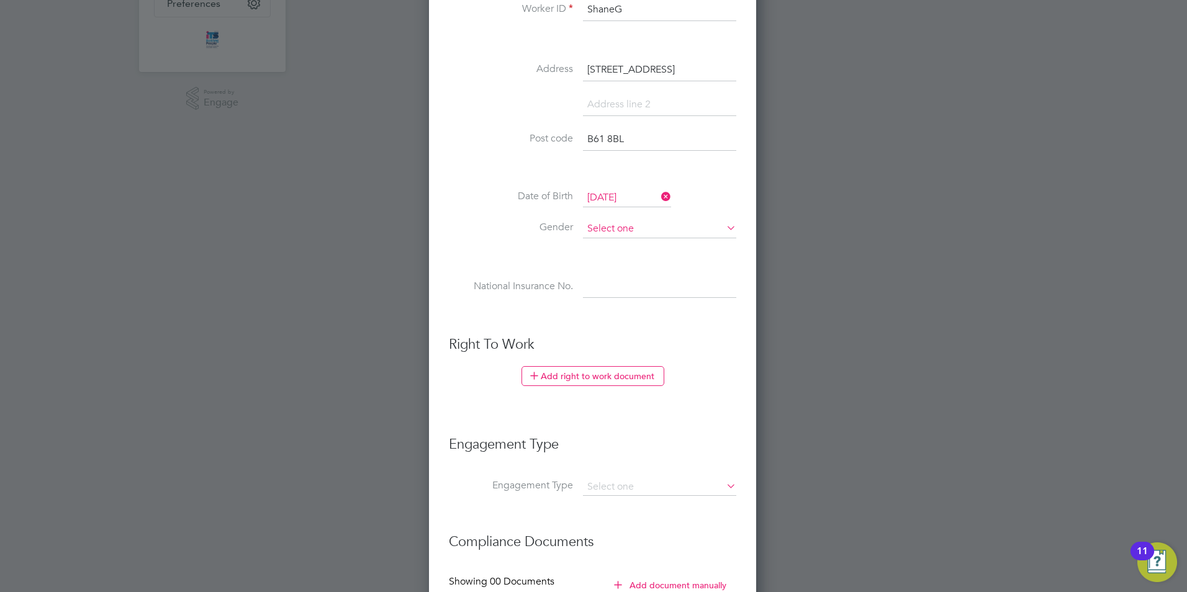
click at [616, 230] on input at bounding box center [659, 229] width 153 height 19
click at [613, 250] on li "[DEMOGRAPHIC_DATA]" at bounding box center [659, 246] width 155 height 16
type input "[DEMOGRAPHIC_DATA]"
click at [599, 282] on input at bounding box center [659, 287] width 153 height 22
paste input "JL133802C"
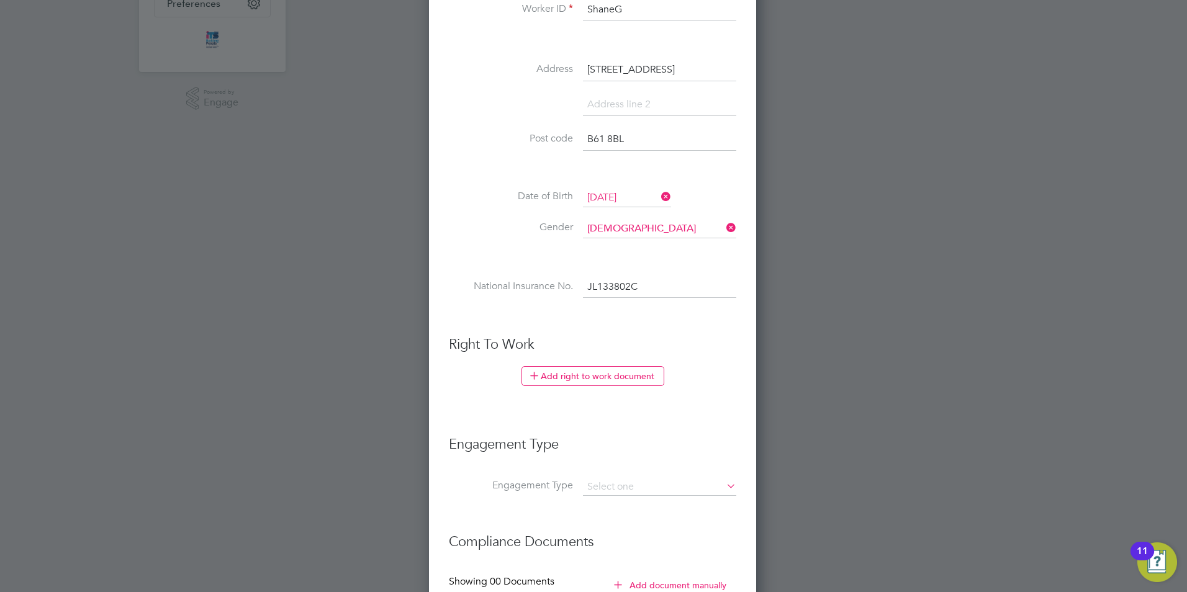
scroll to position [511, 0]
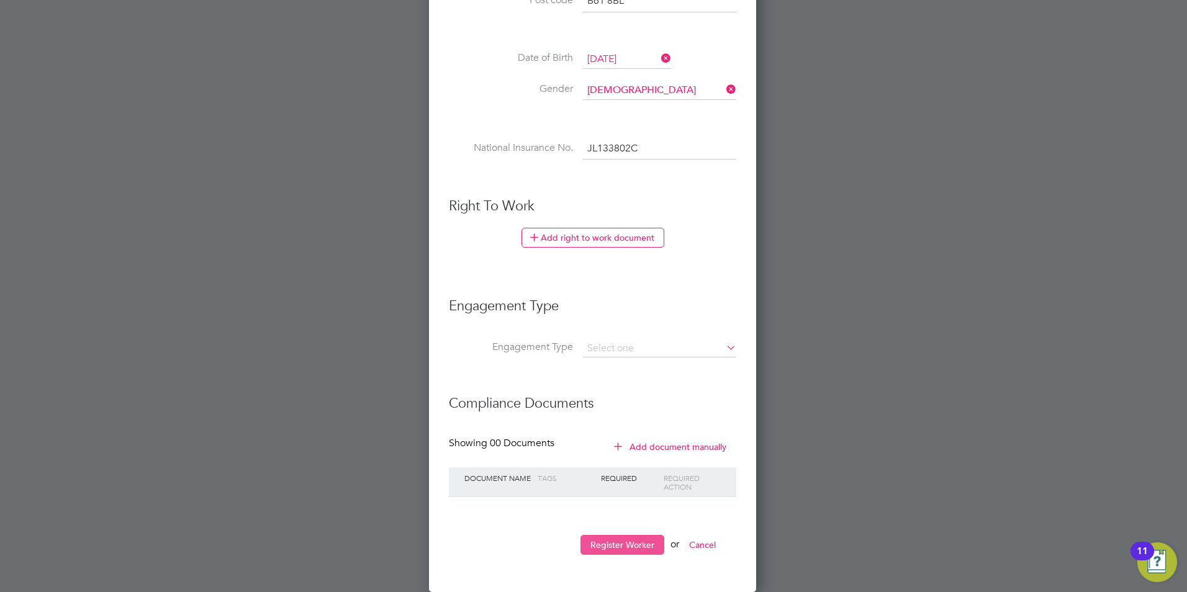
type input "JL 13 38 02 C"
click at [638, 539] on button "Register Worker" at bounding box center [622, 545] width 84 height 20
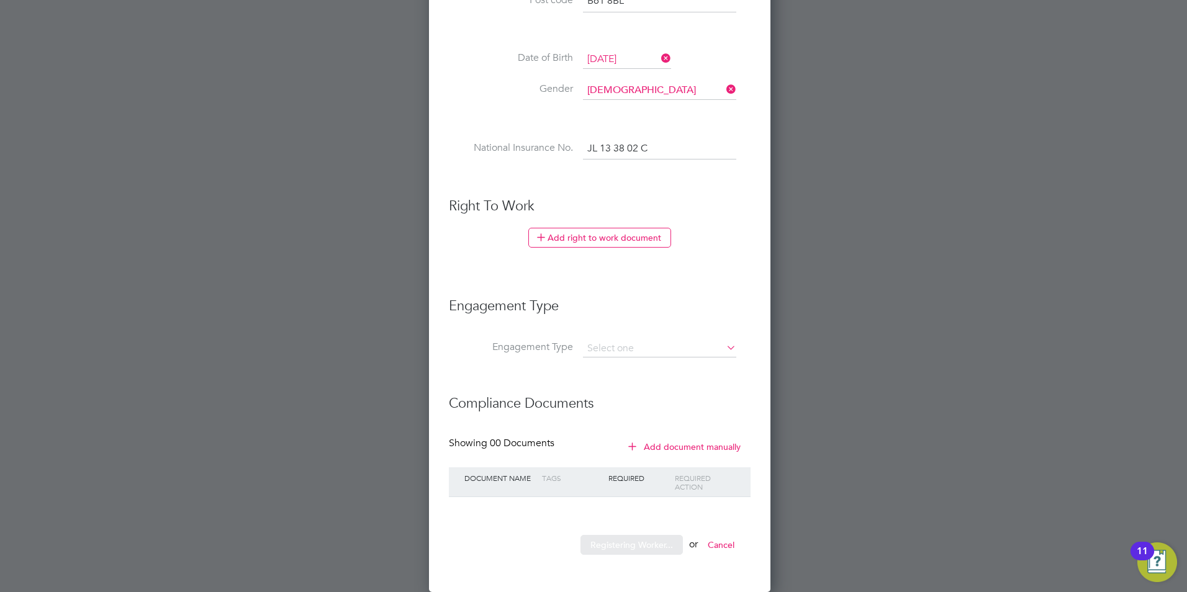
scroll to position [0, 0]
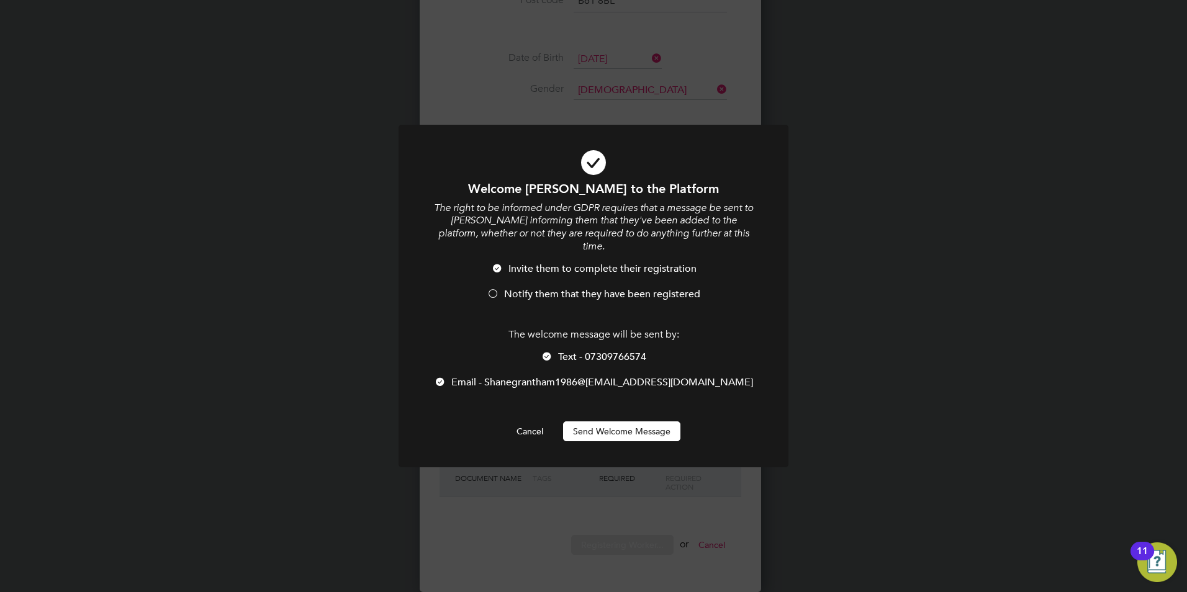
click at [622, 431] on button "Send Welcome Message" at bounding box center [621, 432] width 117 height 20
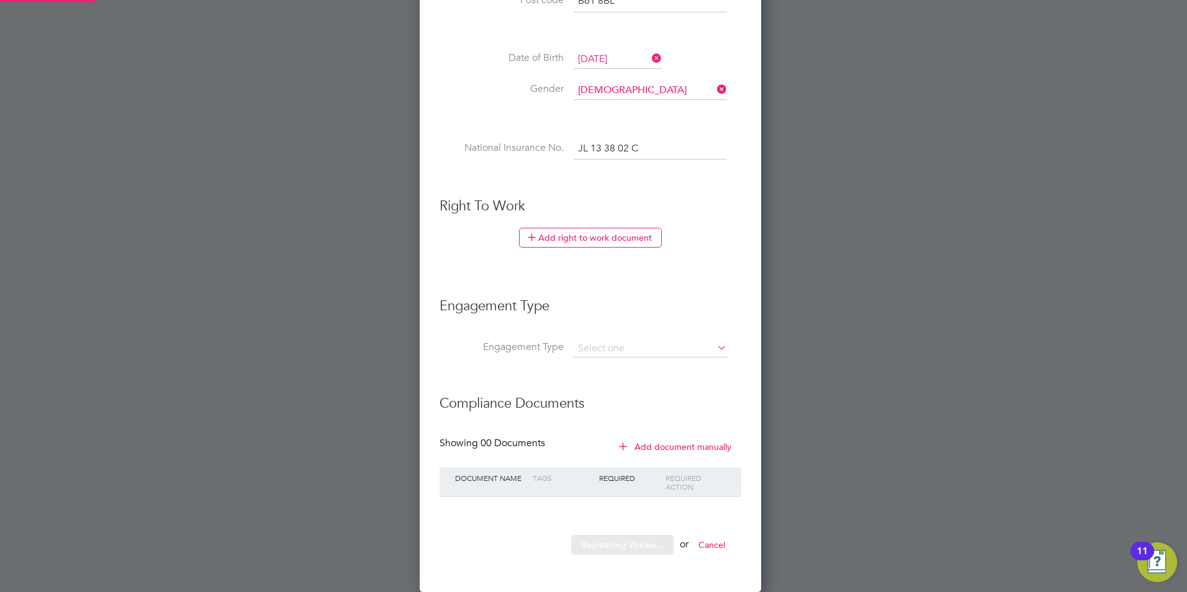
scroll to position [1057, 329]
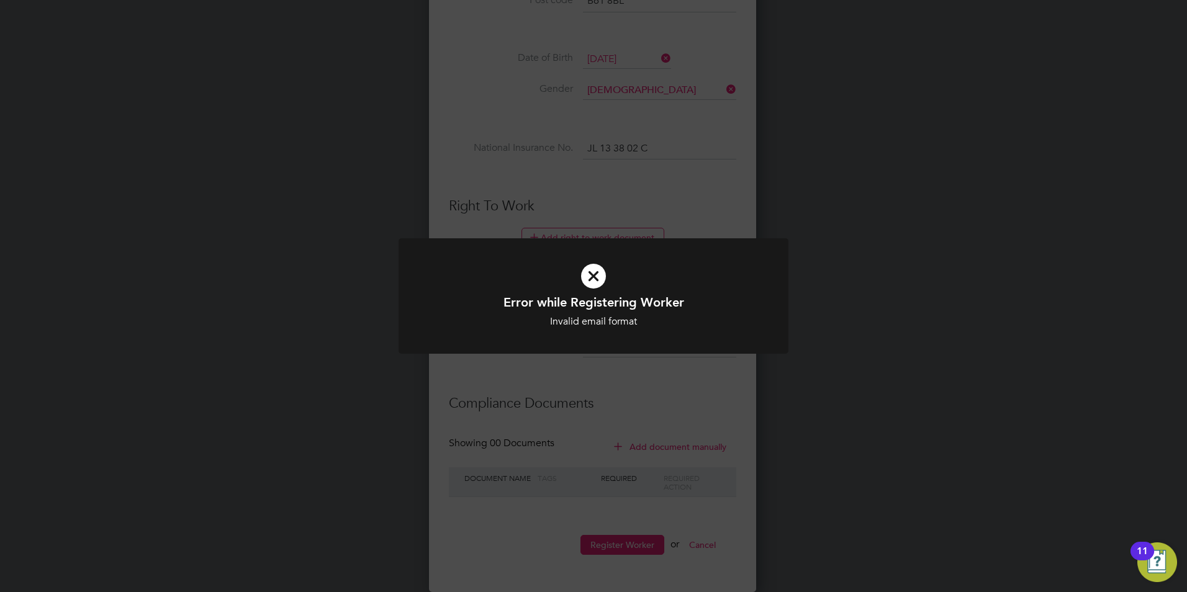
click at [595, 277] on icon at bounding box center [593, 276] width 323 height 48
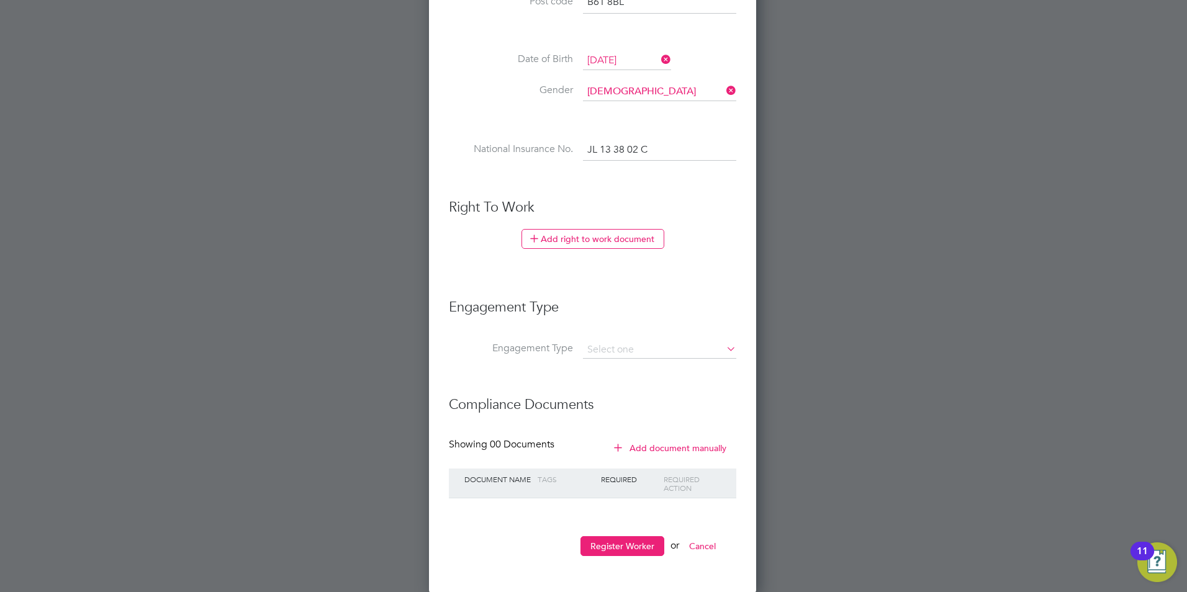
scroll to position [511, 0]
click at [625, 345] on input at bounding box center [659, 348] width 153 height 17
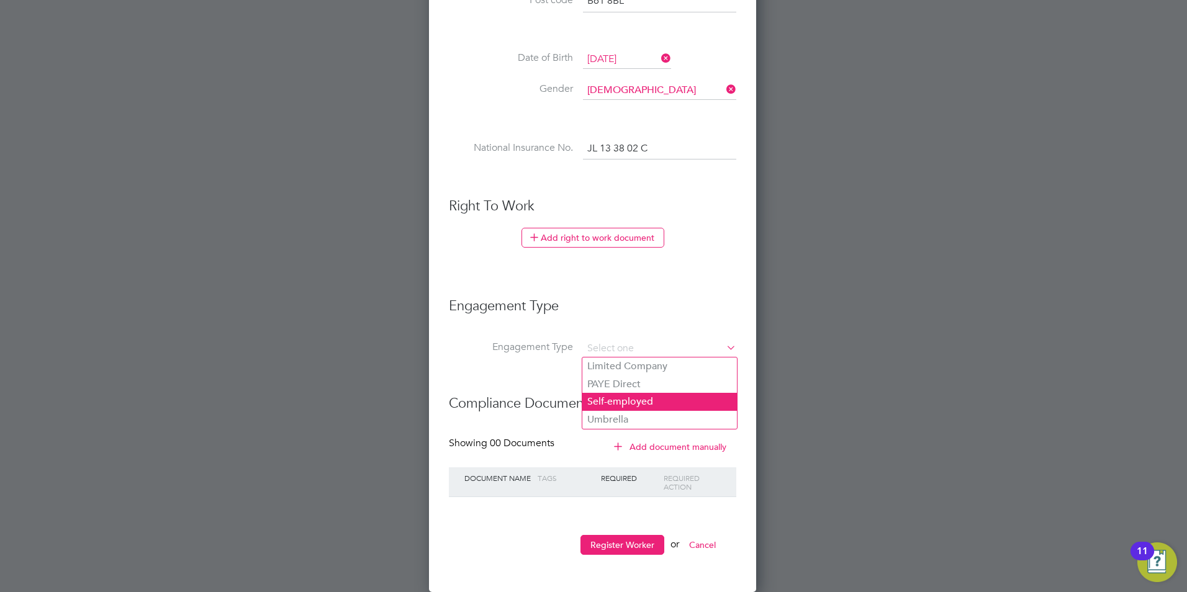
click at [632, 400] on li "Self-employed" at bounding box center [659, 402] width 155 height 18
type input "Self-employed"
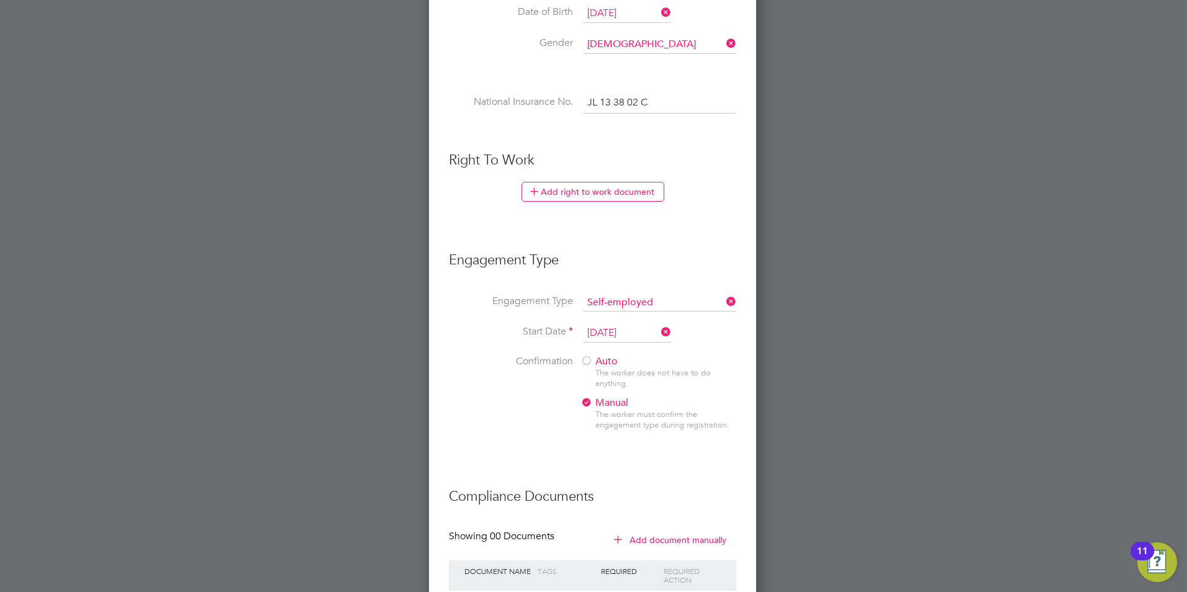
scroll to position [650, 0]
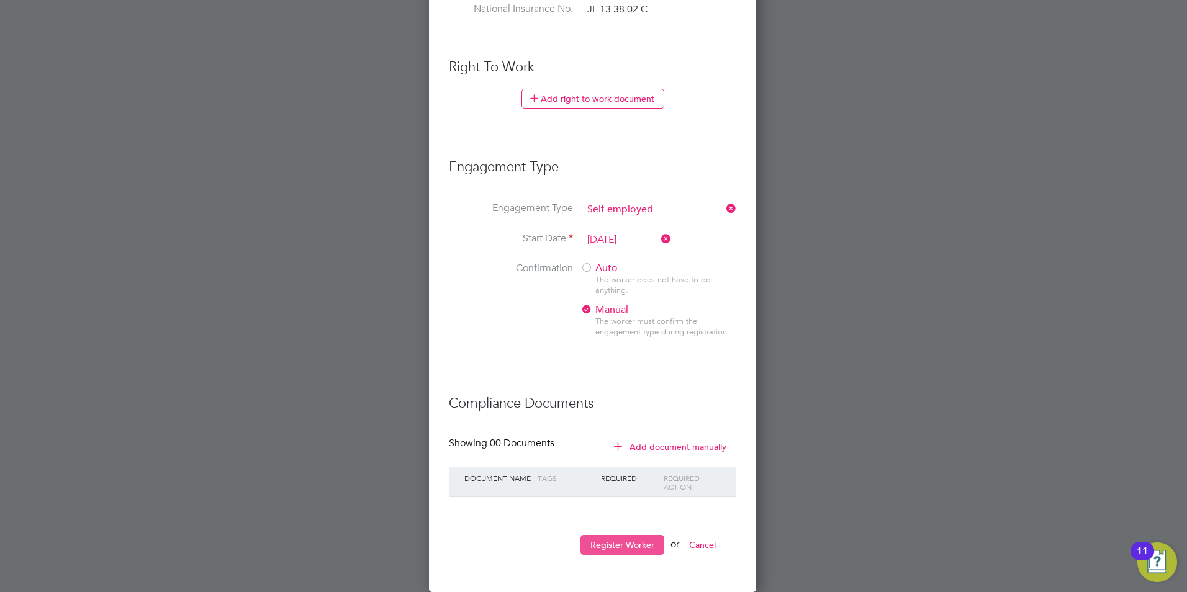
click at [634, 535] on button "Register Worker" at bounding box center [622, 545] width 84 height 20
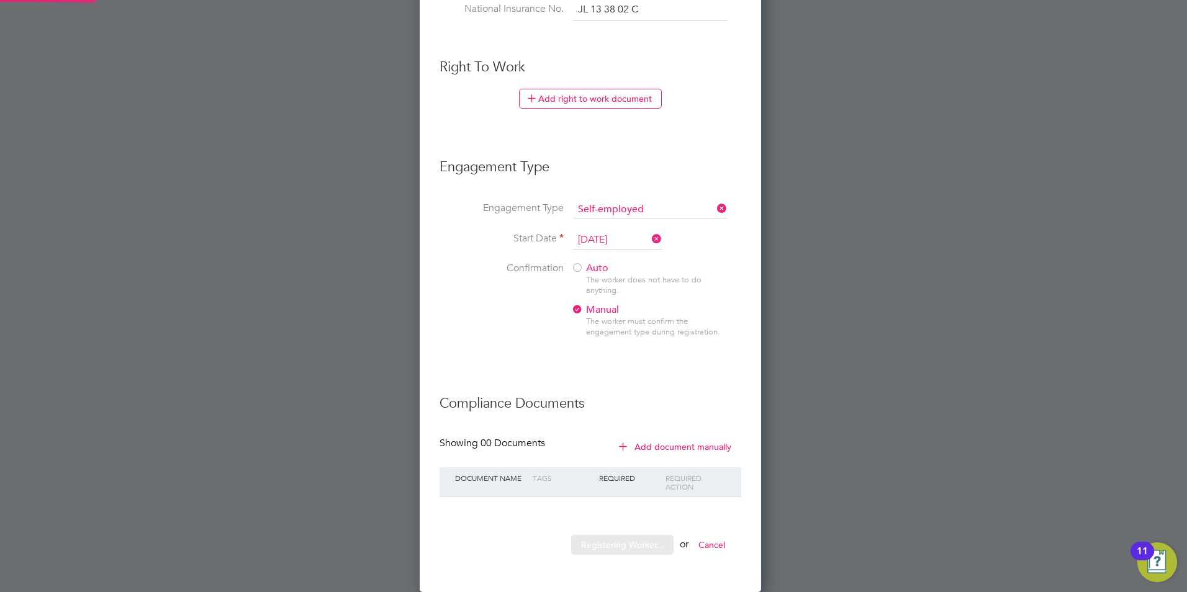
scroll to position [0, 0]
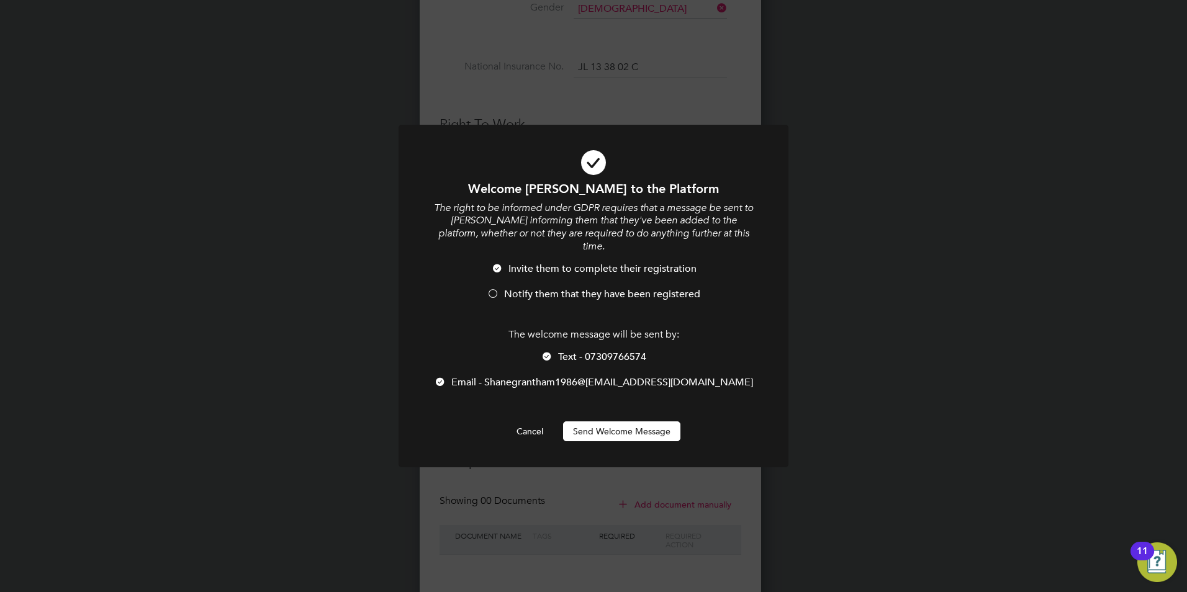
click at [607, 430] on button "Send Welcome Message" at bounding box center [621, 432] width 117 height 20
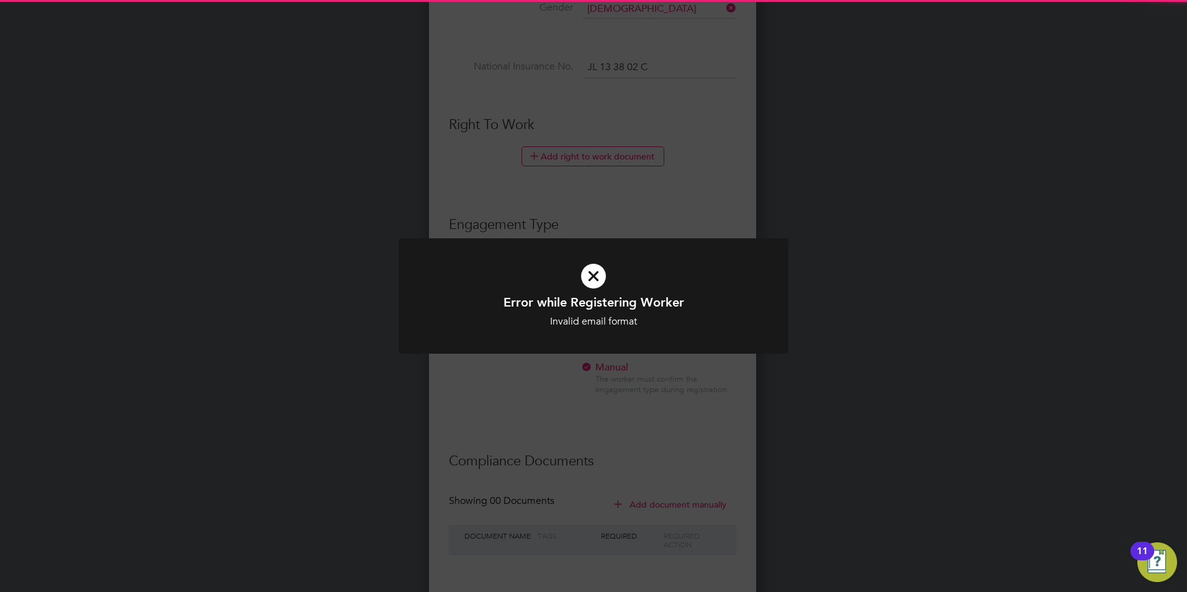
scroll to position [1196, 329]
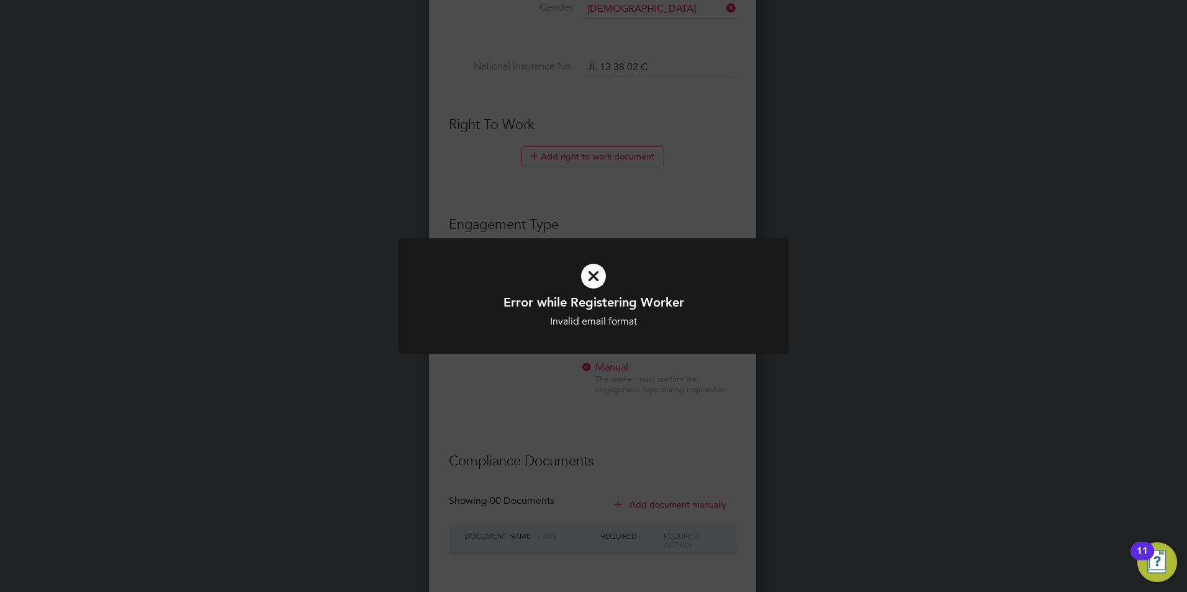
click at [590, 282] on icon at bounding box center [593, 276] width 323 height 48
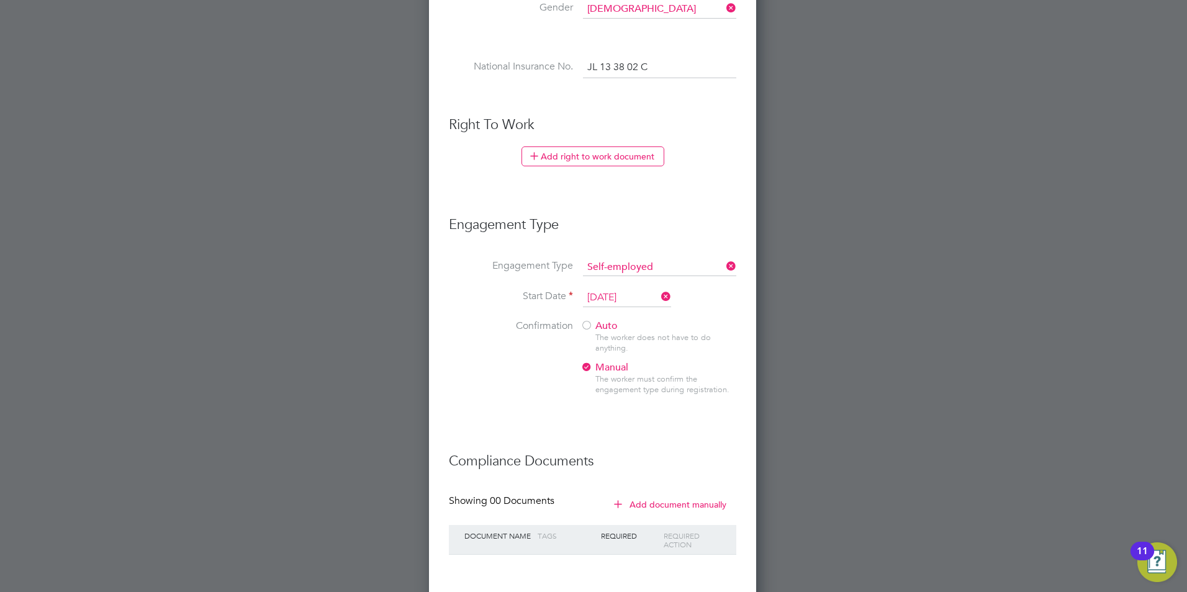
click at [594, 330] on span "Auto" at bounding box center [598, 326] width 37 height 12
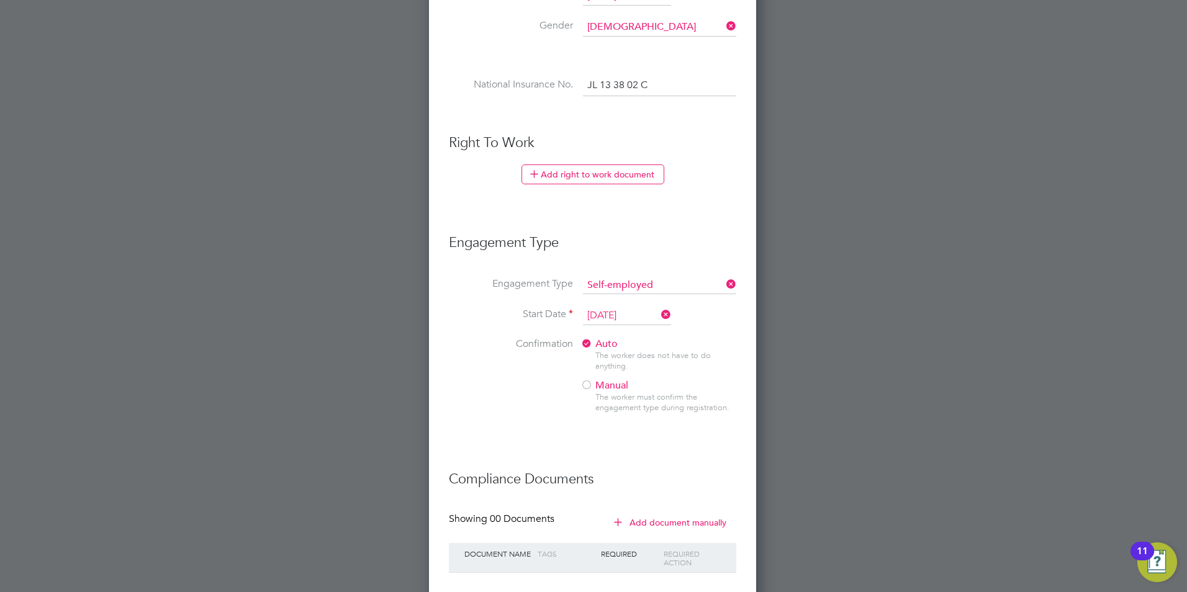
scroll to position [588, 0]
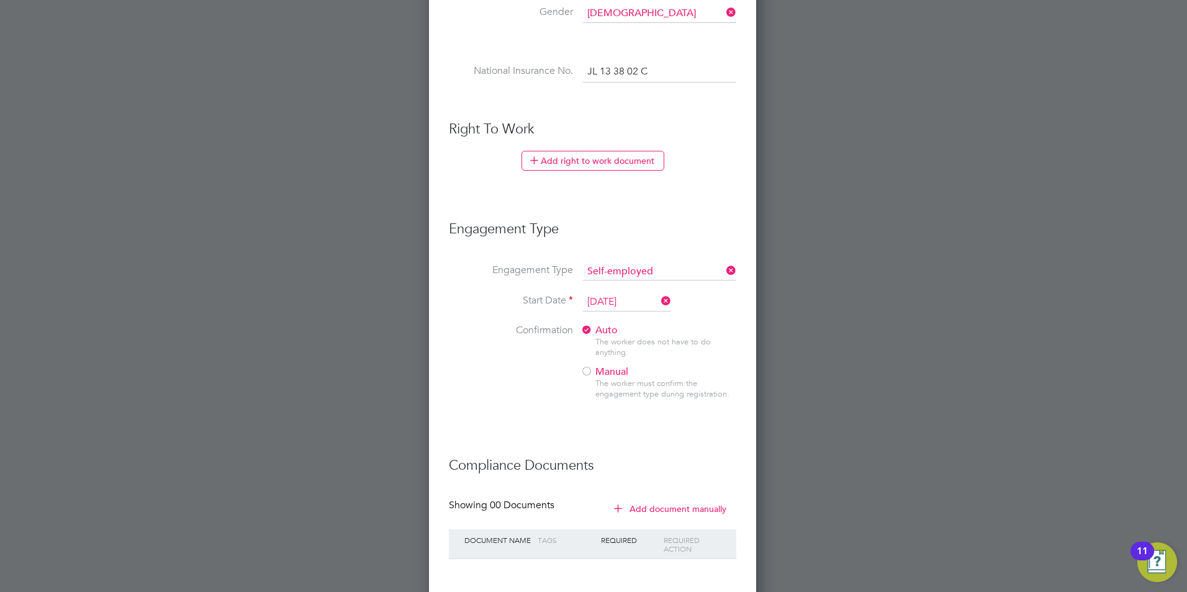
click at [659, 298] on icon at bounding box center [659, 300] width 0 height 17
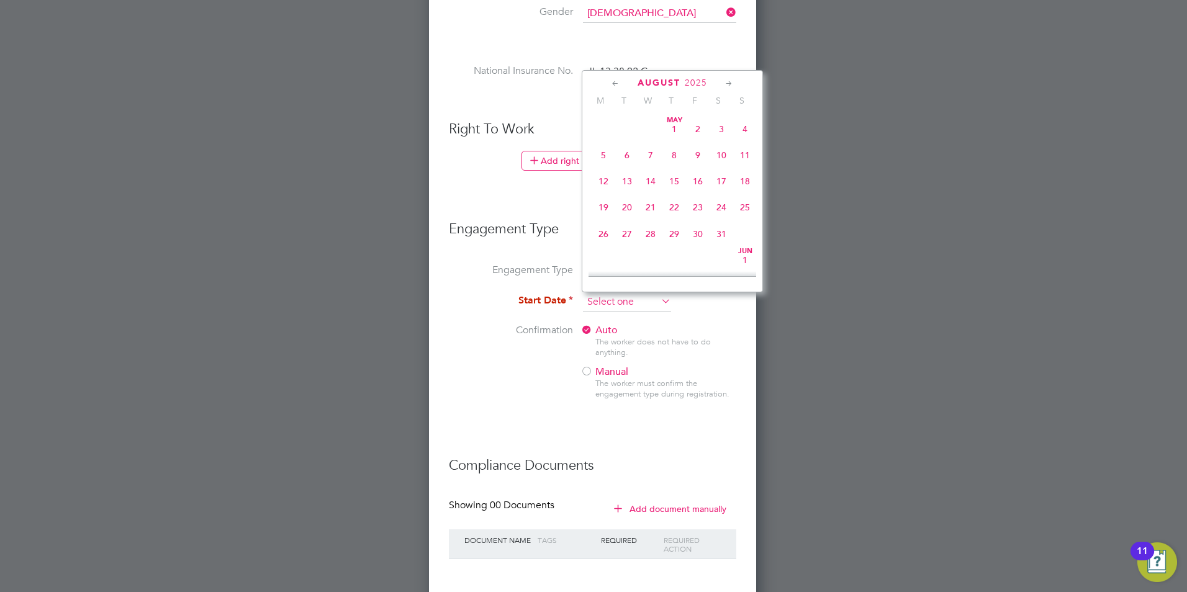
click at [658, 303] on input at bounding box center [627, 302] width 88 height 19
click at [602, 207] on span "[DATE]" at bounding box center [604, 196] width 24 height 24
type input "[DATE]"
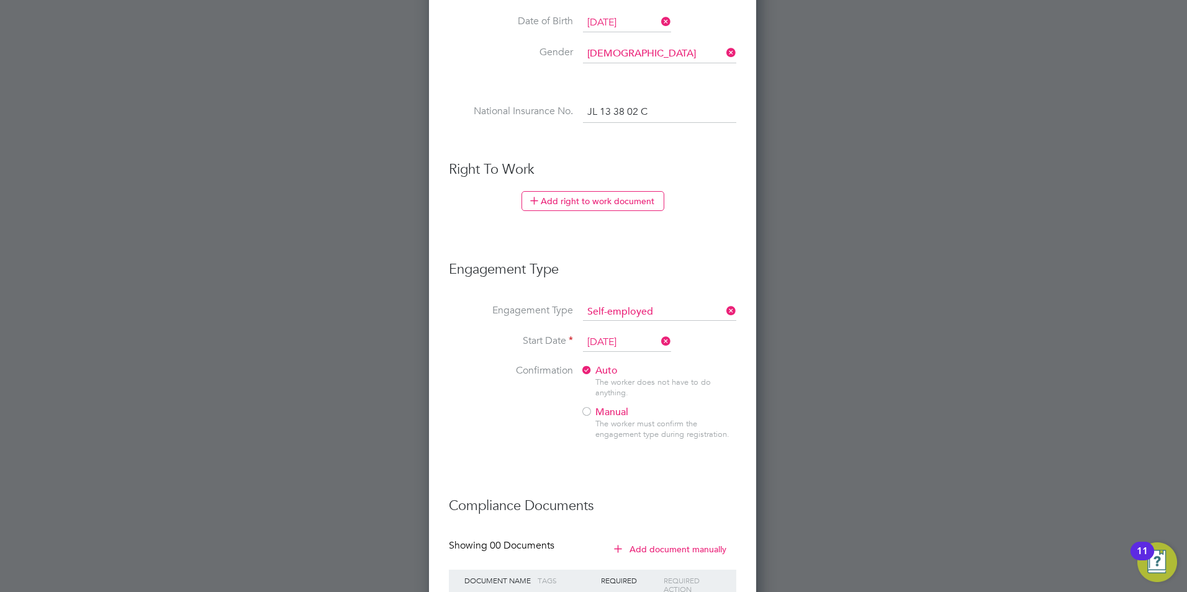
scroll to position [526, 0]
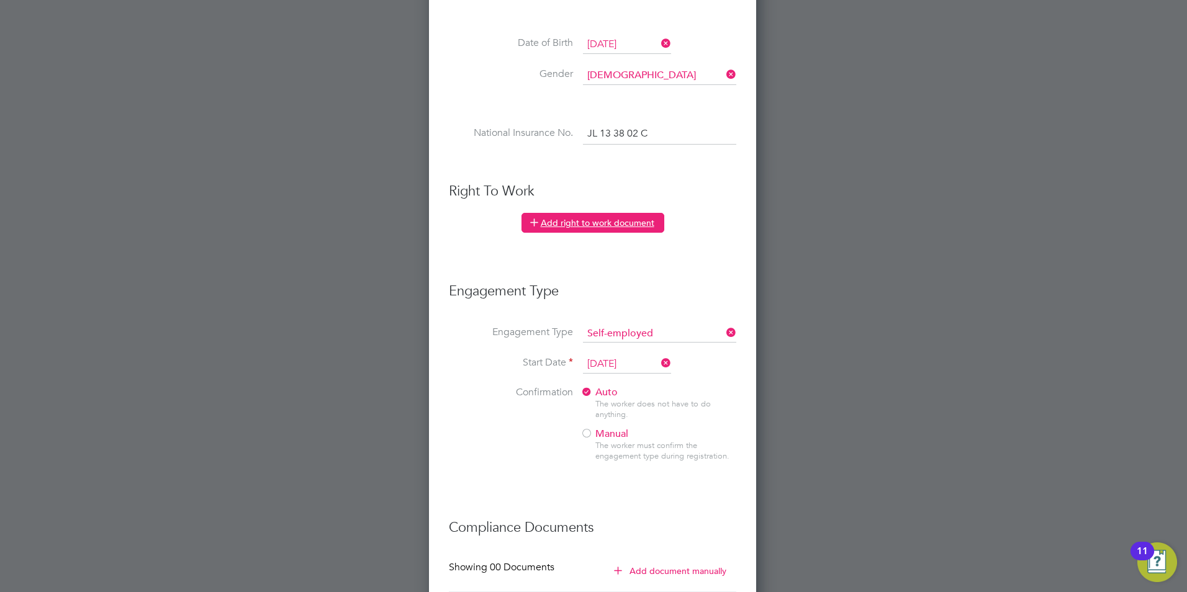
click at [633, 227] on button "Add right to work document" at bounding box center [592, 223] width 143 height 20
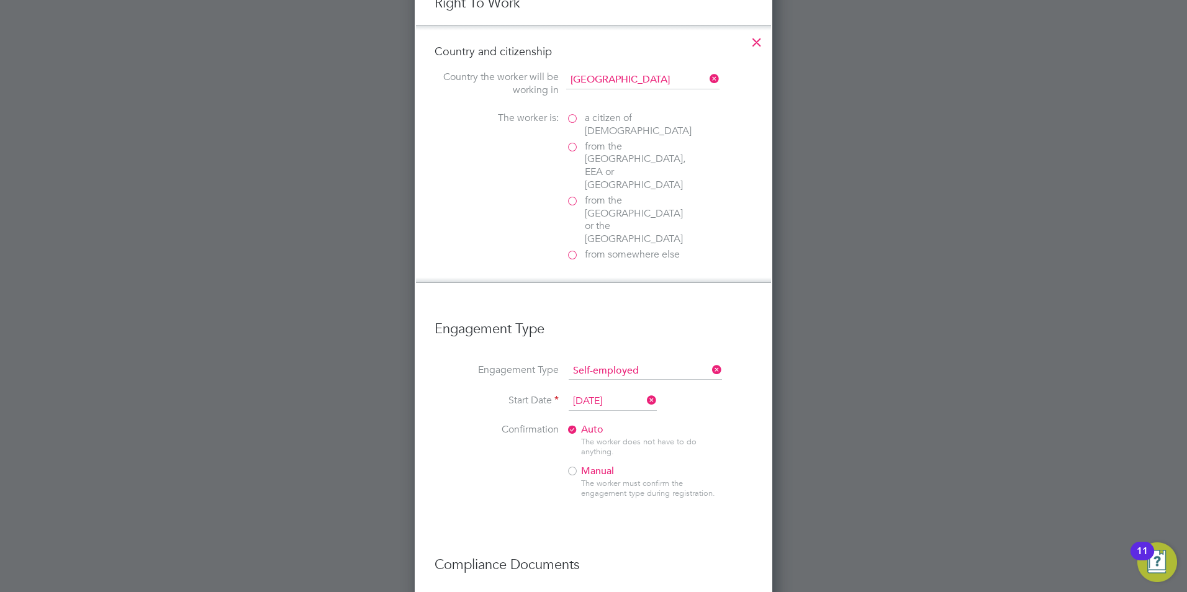
scroll to position [713, 0]
click at [575, 120] on label "a citizen of [DEMOGRAPHIC_DATA]" at bounding box center [628, 126] width 124 height 26
click at [0, 0] on input "a citizen of [DEMOGRAPHIC_DATA]" at bounding box center [0, 0] width 0 height 0
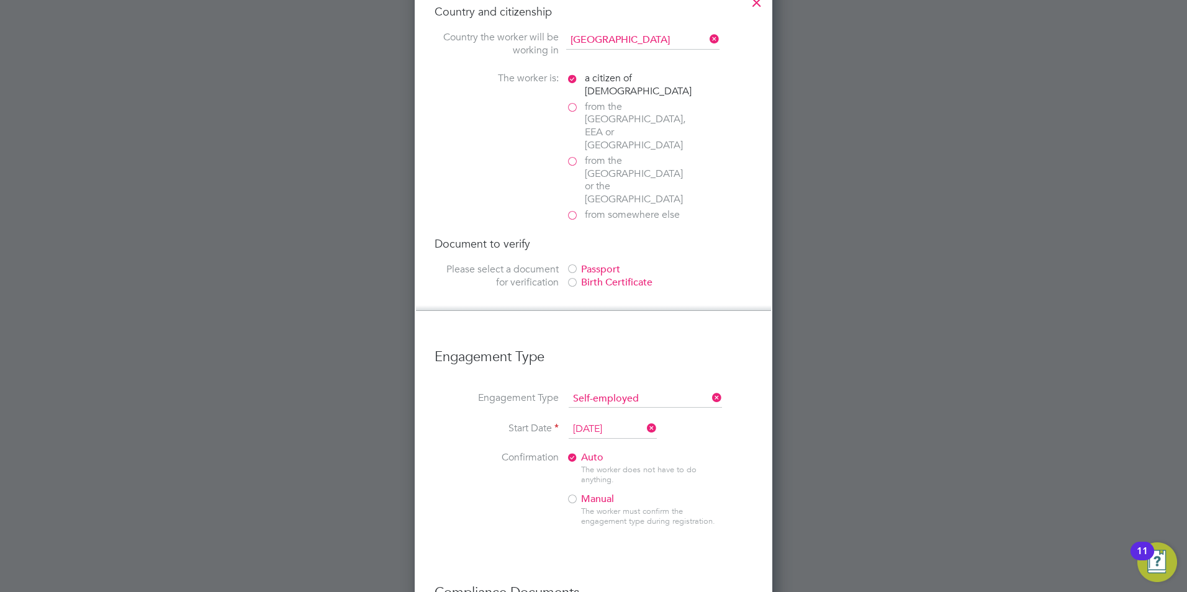
scroll to position [837, 0]
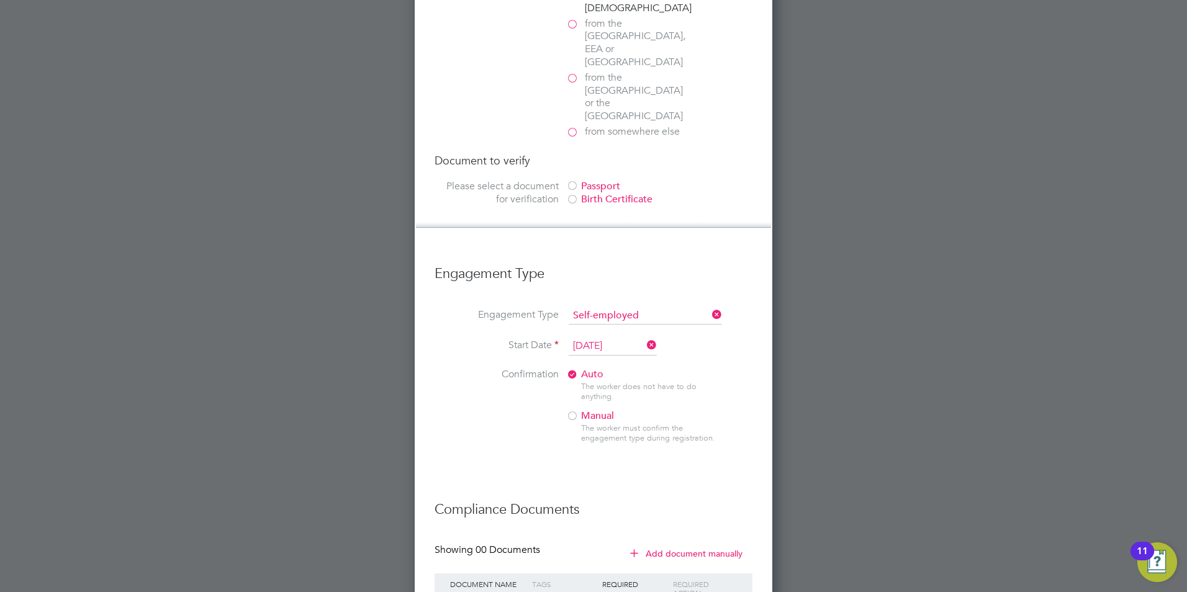
click at [574, 181] on div at bounding box center [572, 187] width 12 height 12
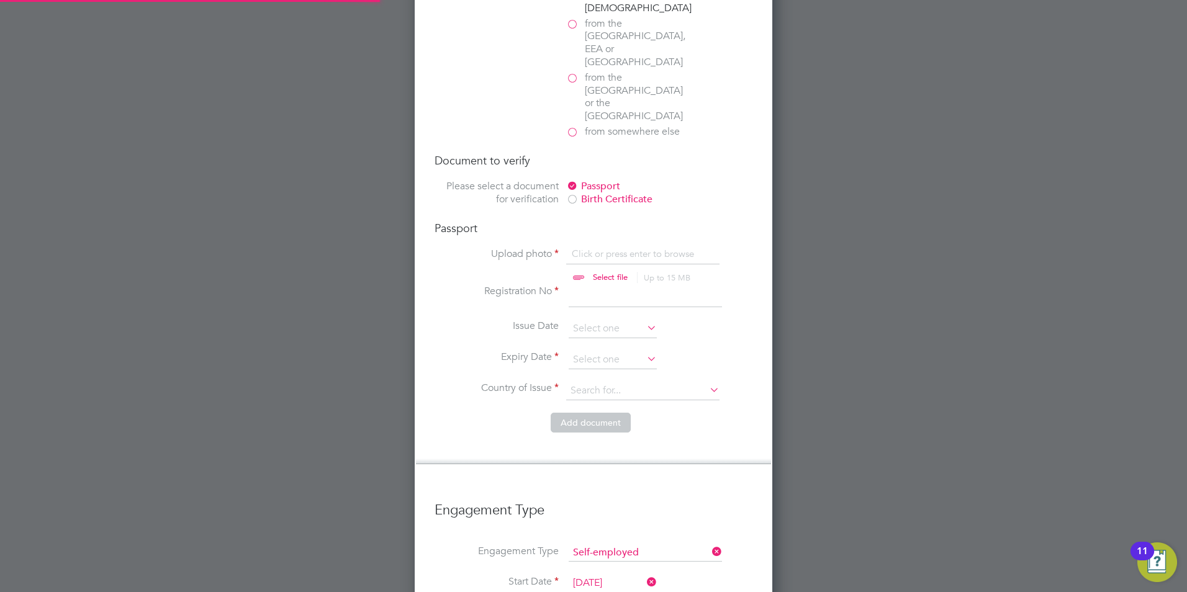
scroll to position [1687, 358]
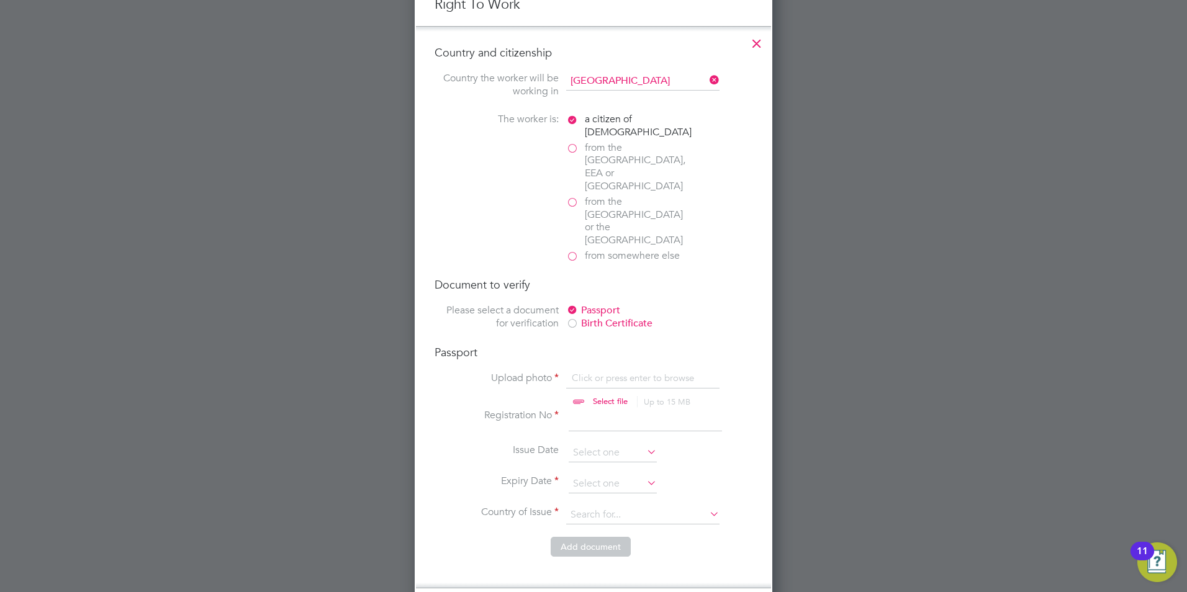
click at [707, 78] on icon at bounding box center [707, 79] width 0 height 17
click at [761, 43] on icon at bounding box center [757, 40] width 22 height 22
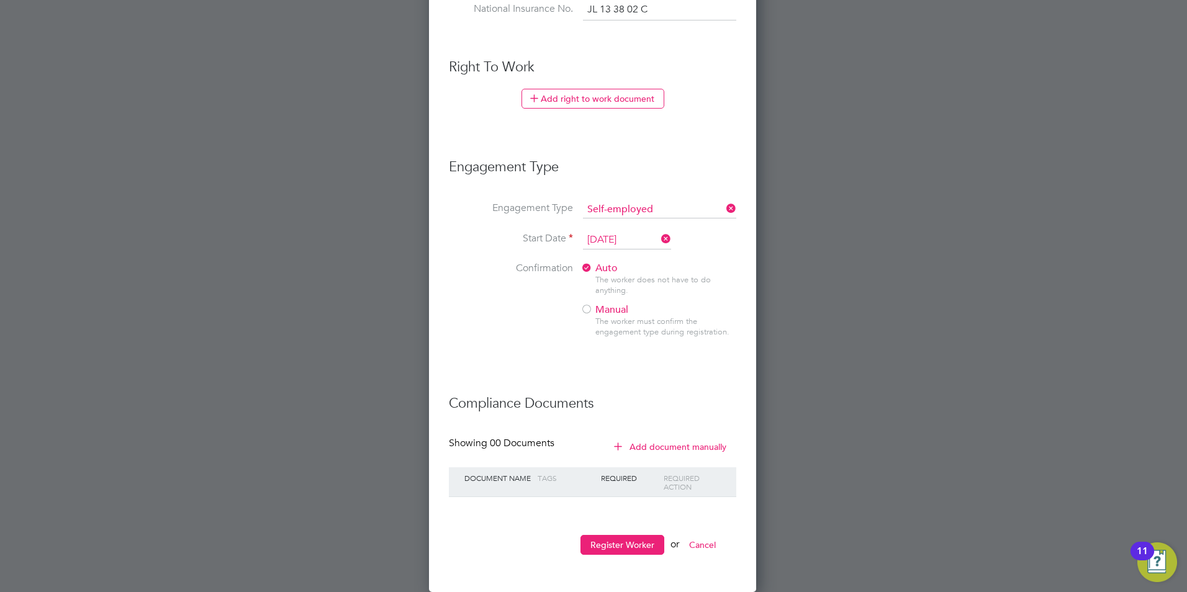
click at [646, 558] on li "Register Worker or Cancel" at bounding box center [592, 551] width 287 height 32
click at [636, 541] on button "Register Worker" at bounding box center [622, 545] width 84 height 20
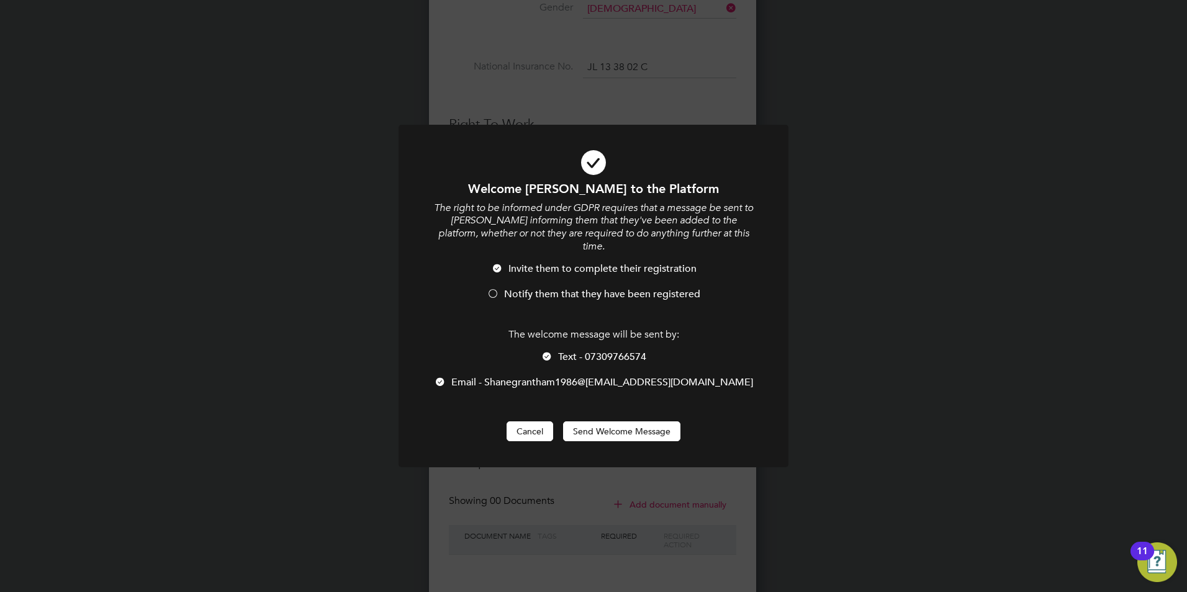
drag, startPoint x: 607, startPoint y: 437, endPoint x: 553, endPoint y: 432, distance: 54.9
click at [553, 432] on div "Cancel Send Welcome Message" at bounding box center [593, 432] width 323 height 20
click at [498, 263] on div at bounding box center [497, 269] width 12 height 12
click at [446, 377] on div at bounding box center [440, 383] width 12 height 12
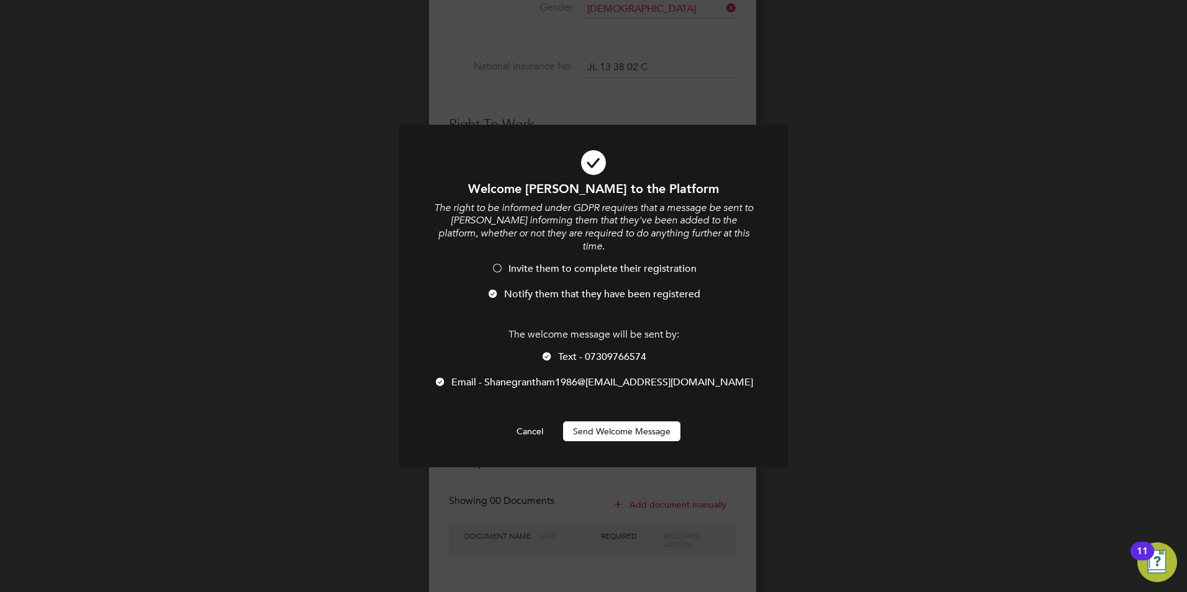
click at [548, 351] on div at bounding box center [547, 357] width 12 height 12
click at [628, 443] on div at bounding box center [594, 296] width 390 height 343
click at [623, 431] on button "Send Welcome Message" at bounding box center [621, 432] width 117 height 20
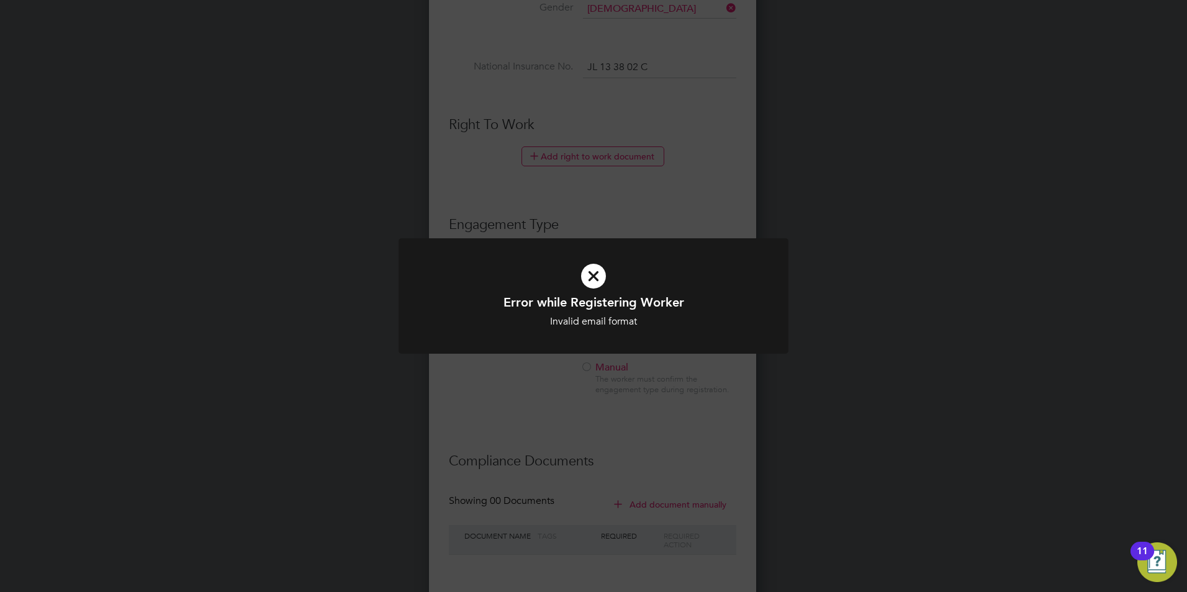
click at [589, 300] on h1 "Error while Registering Worker" at bounding box center [593, 302] width 323 height 16
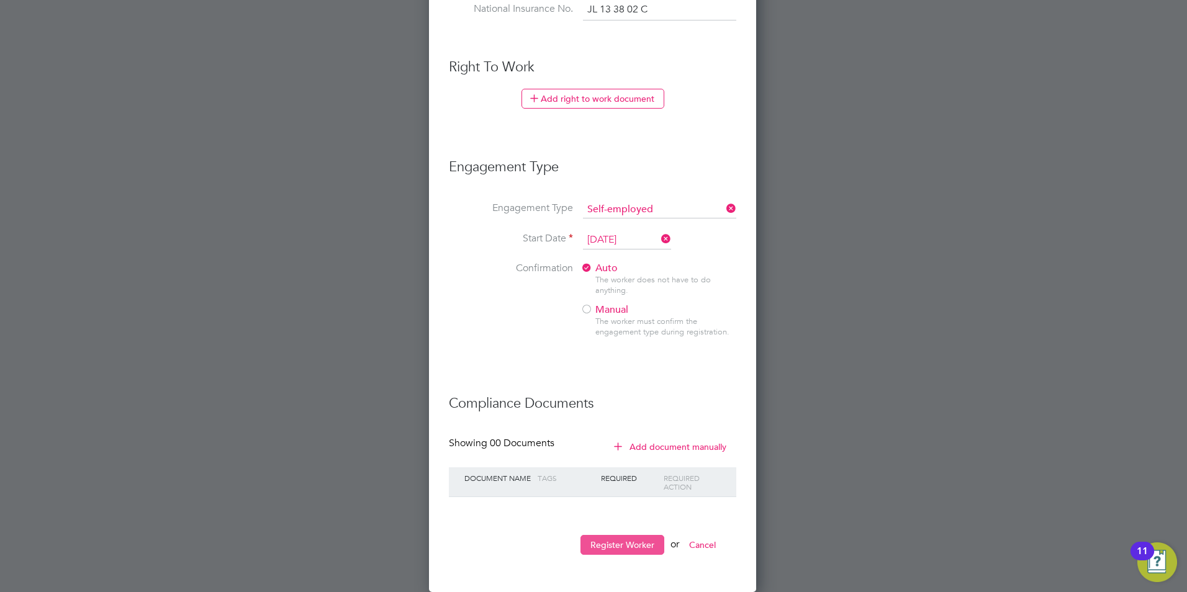
click at [631, 539] on button "Register Worker" at bounding box center [622, 545] width 84 height 20
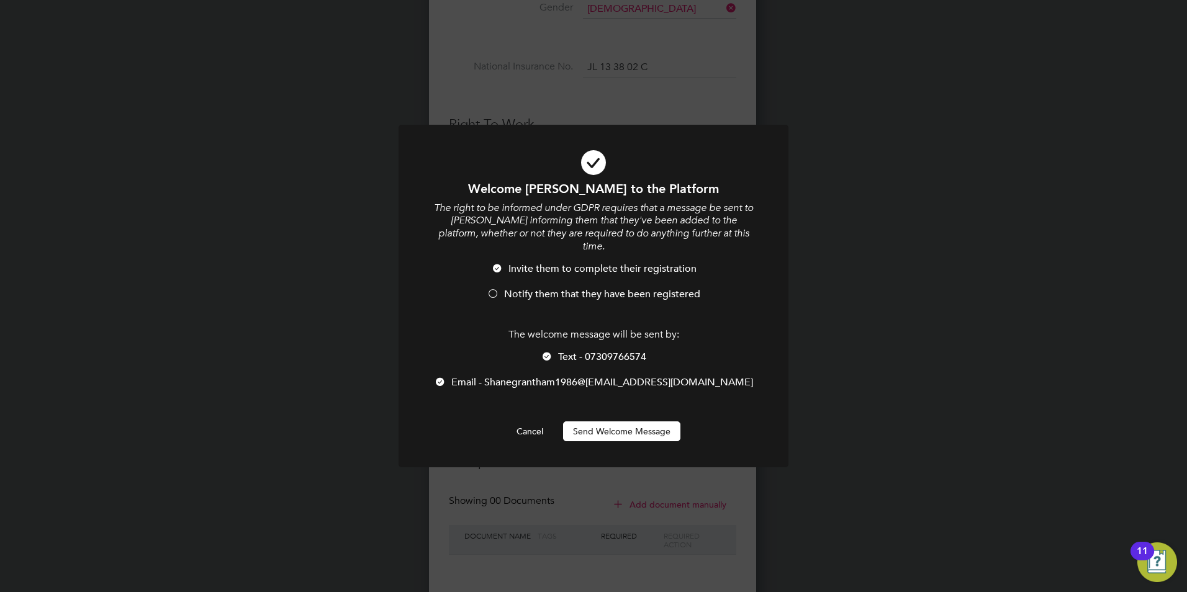
click at [608, 428] on button "Send Welcome Message" at bounding box center [621, 432] width 117 height 20
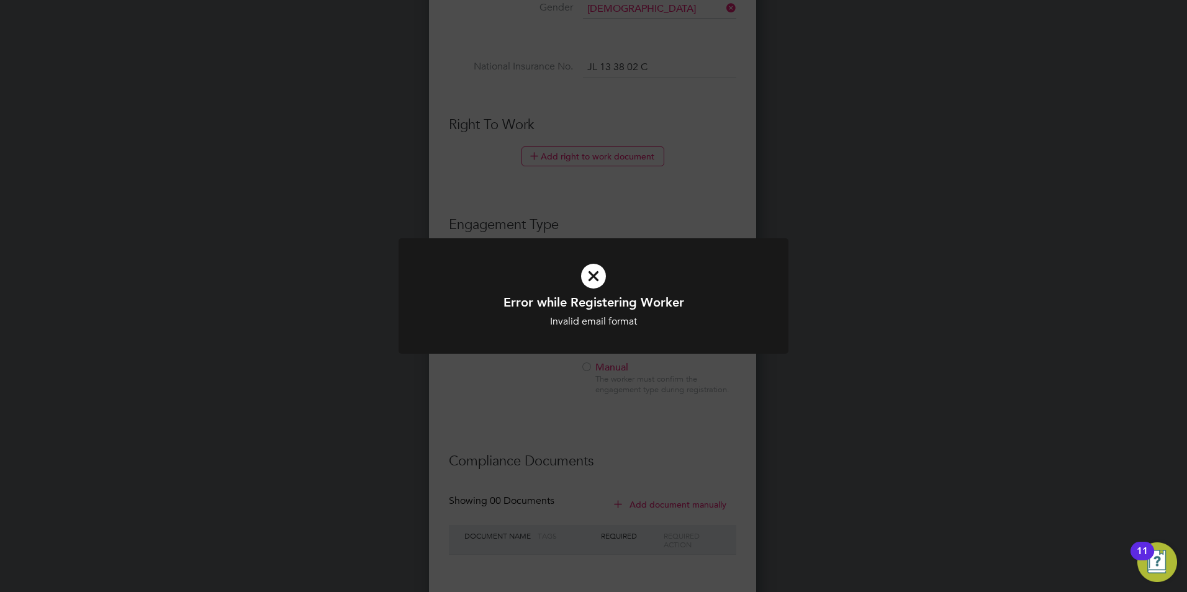
click at [594, 276] on icon at bounding box center [593, 276] width 323 height 48
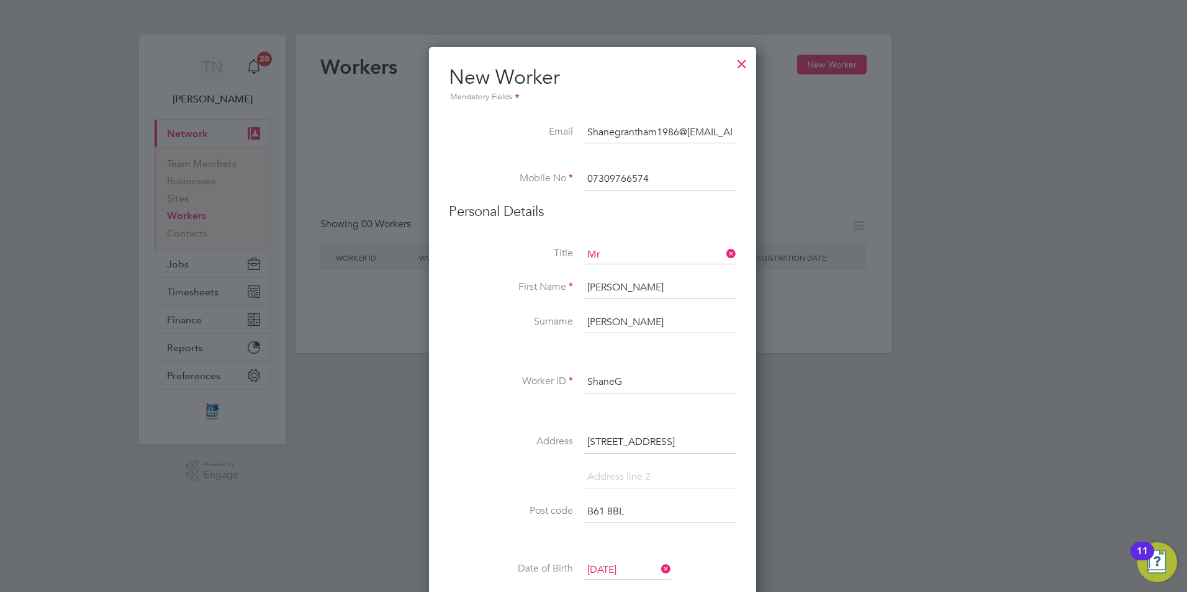
click at [724, 135] on input "Shanegrantham1986@[EMAIL_ADDRESS][DOMAIN_NAME]" at bounding box center [659, 133] width 153 height 22
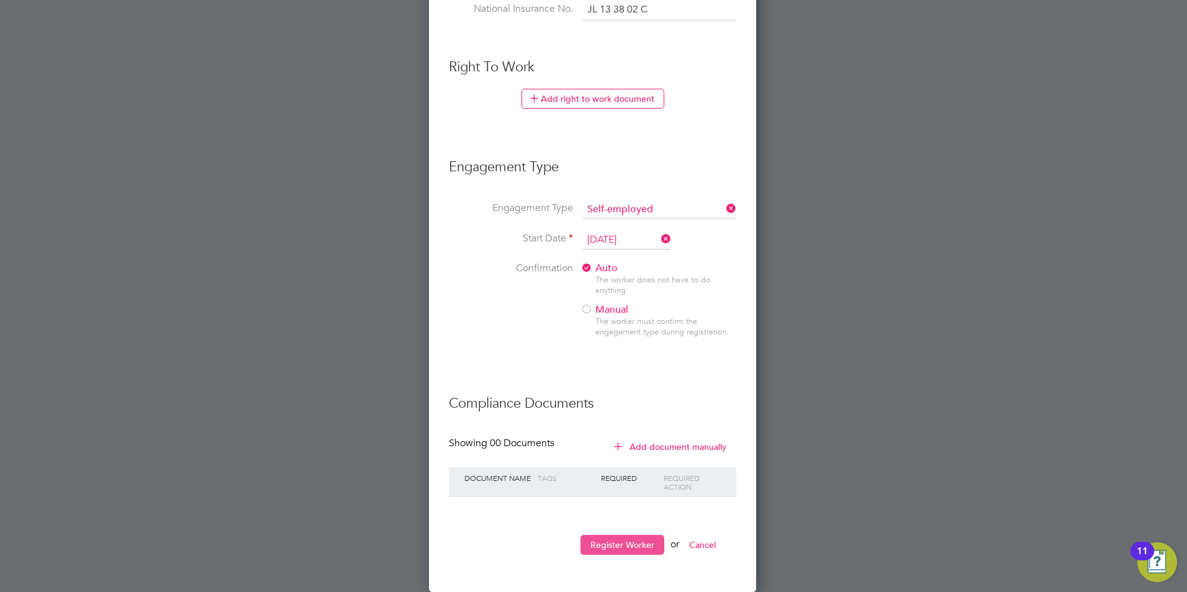
click at [634, 551] on button "Register Worker" at bounding box center [622, 545] width 84 height 20
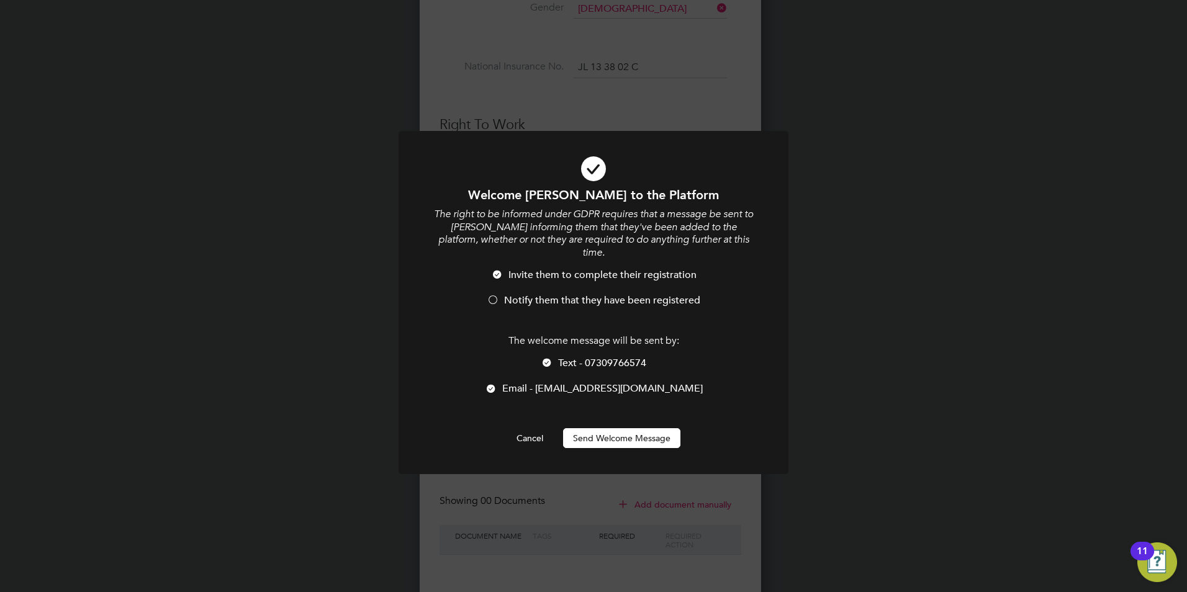
click at [597, 428] on button "Send Welcome Message" at bounding box center [621, 438] width 117 height 20
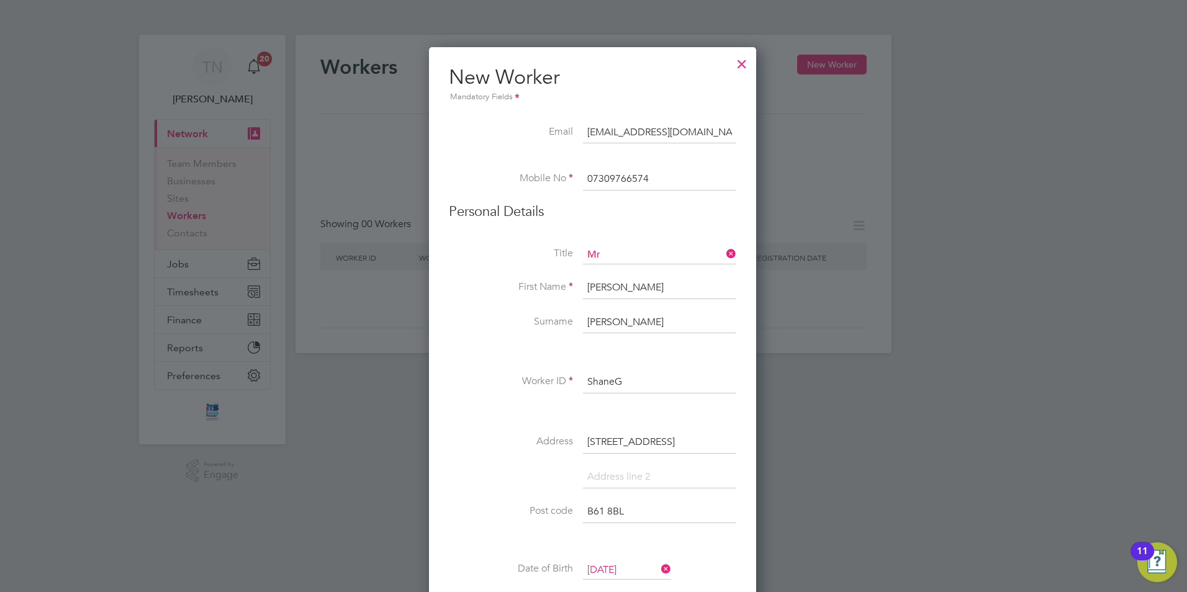
click at [727, 132] on input "[EMAIL_ADDRESS][DOMAIN_NAME]" at bounding box center [659, 133] width 153 height 22
type input "S"
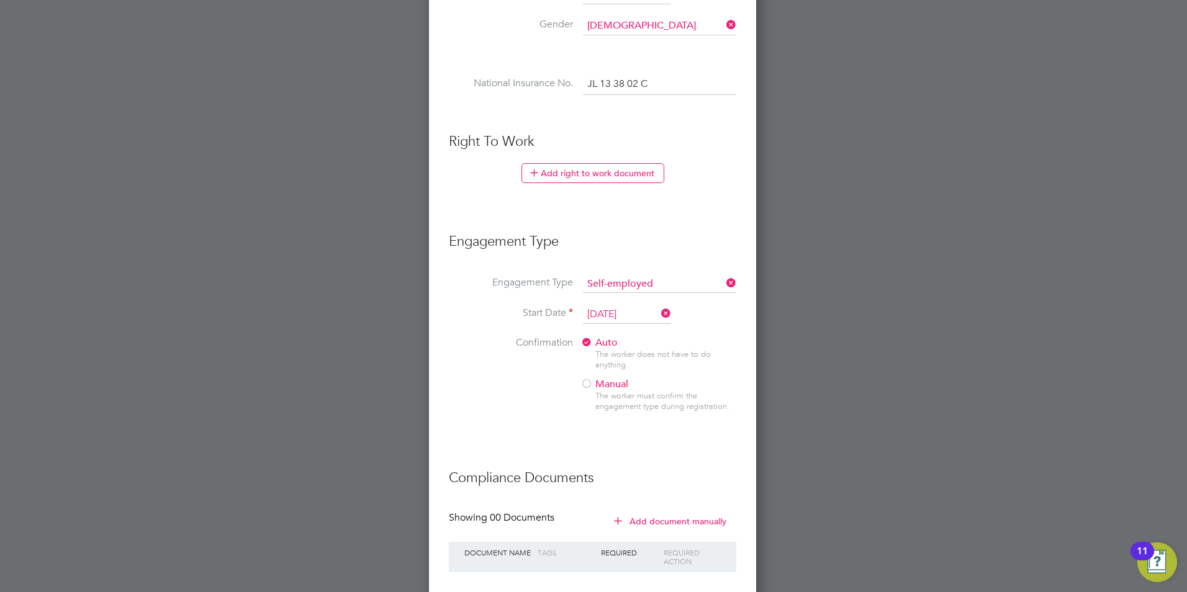
scroll to position [650, 0]
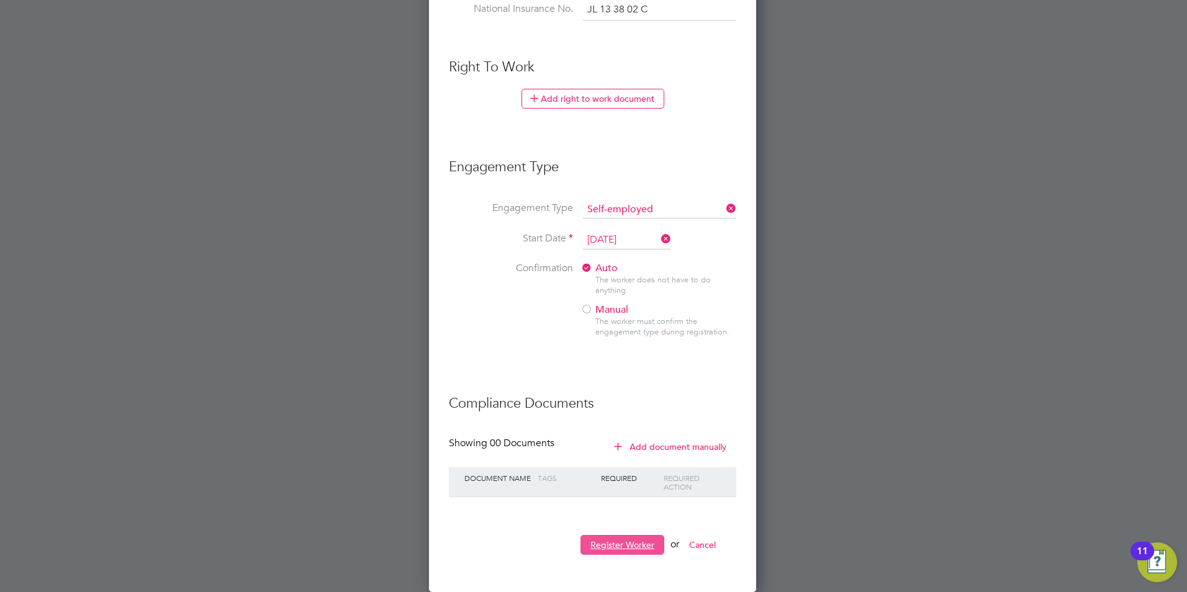
click at [613, 550] on button "Register Worker" at bounding box center [622, 545] width 84 height 20
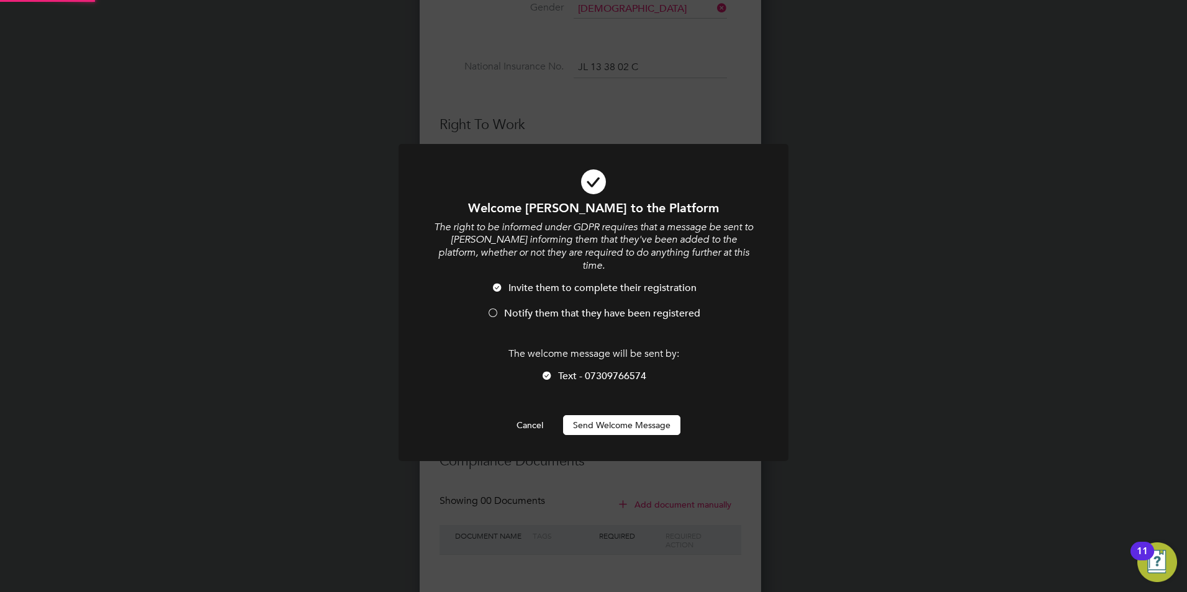
scroll to position [0, 0]
click at [628, 415] on button "Send Welcome Message" at bounding box center [621, 425] width 117 height 20
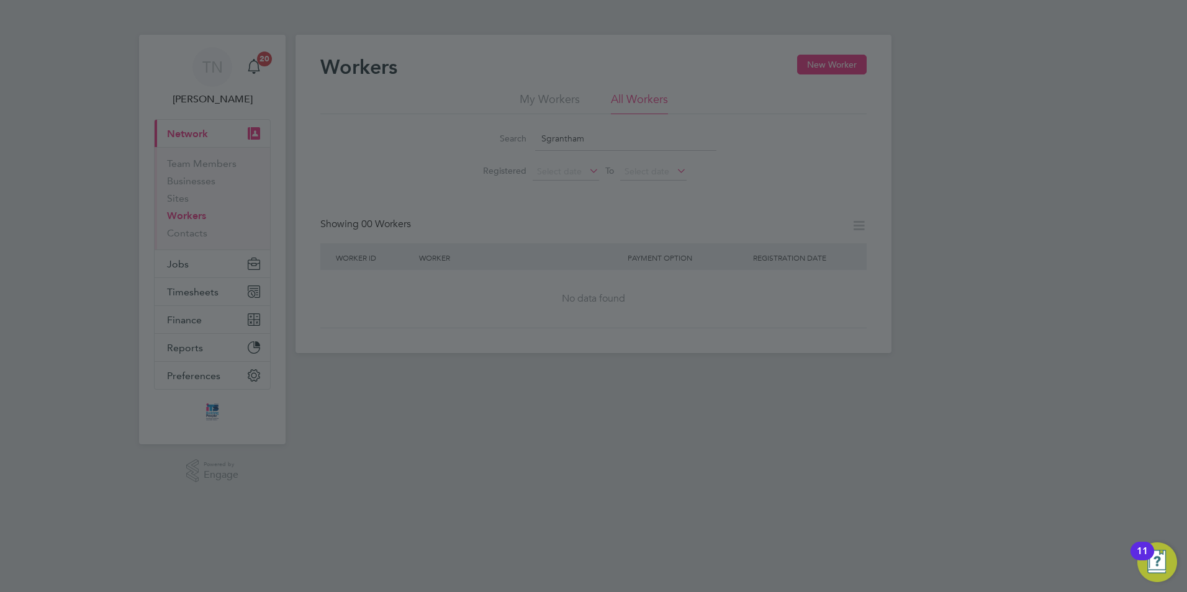
click at [142, 209] on div at bounding box center [593, 296] width 1187 height 592
click at [400, 290] on div at bounding box center [593, 296] width 1187 height 592
drag, startPoint x: 592, startPoint y: 260, endPoint x: 599, endPoint y: 251, distance: 11.0
click at [592, 260] on div at bounding box center [593, 296] width 1187 height 592
click at [632, 138] on div at bounding box center [593, 296] width 1187 height 592
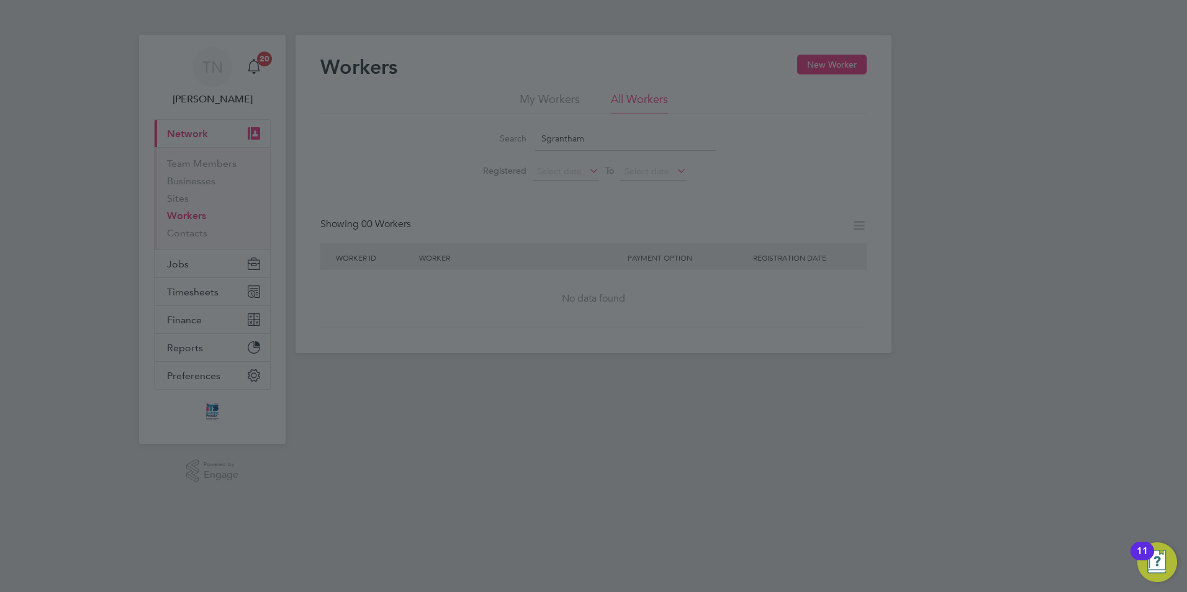
click at [568, 129] on div at bounding box center [593, 296] width 1187 height 592
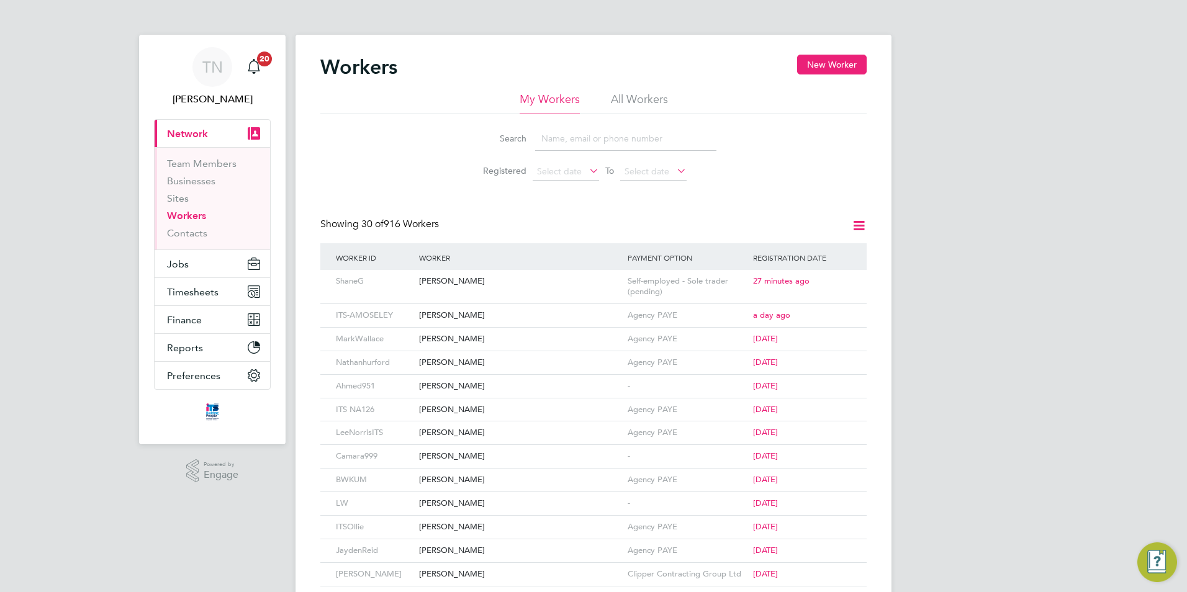
click at [597, 135] on input at bounding box center [625, 139] width 181 height 24
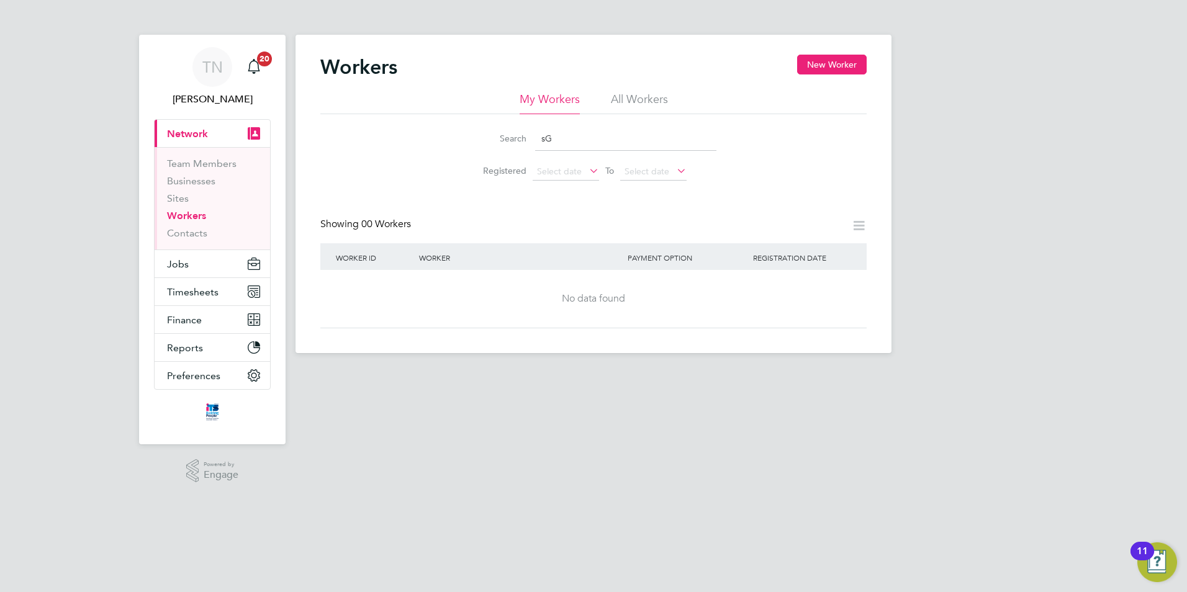
type input "s"
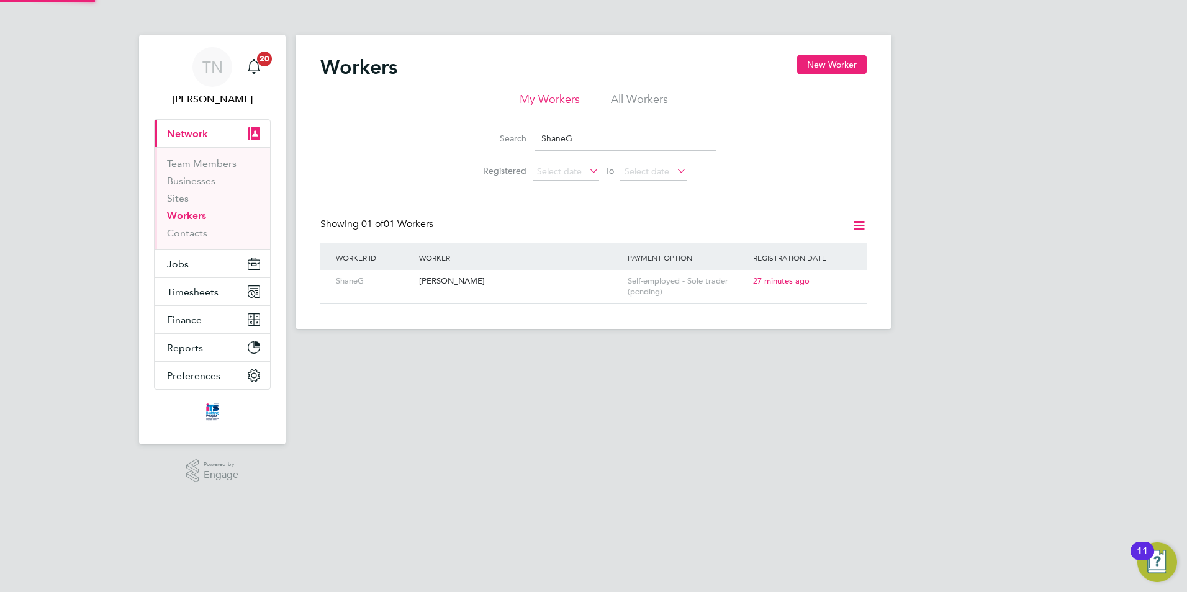
type input "ShaneG"
